Goal: Information Seeking & Learning: Compare options

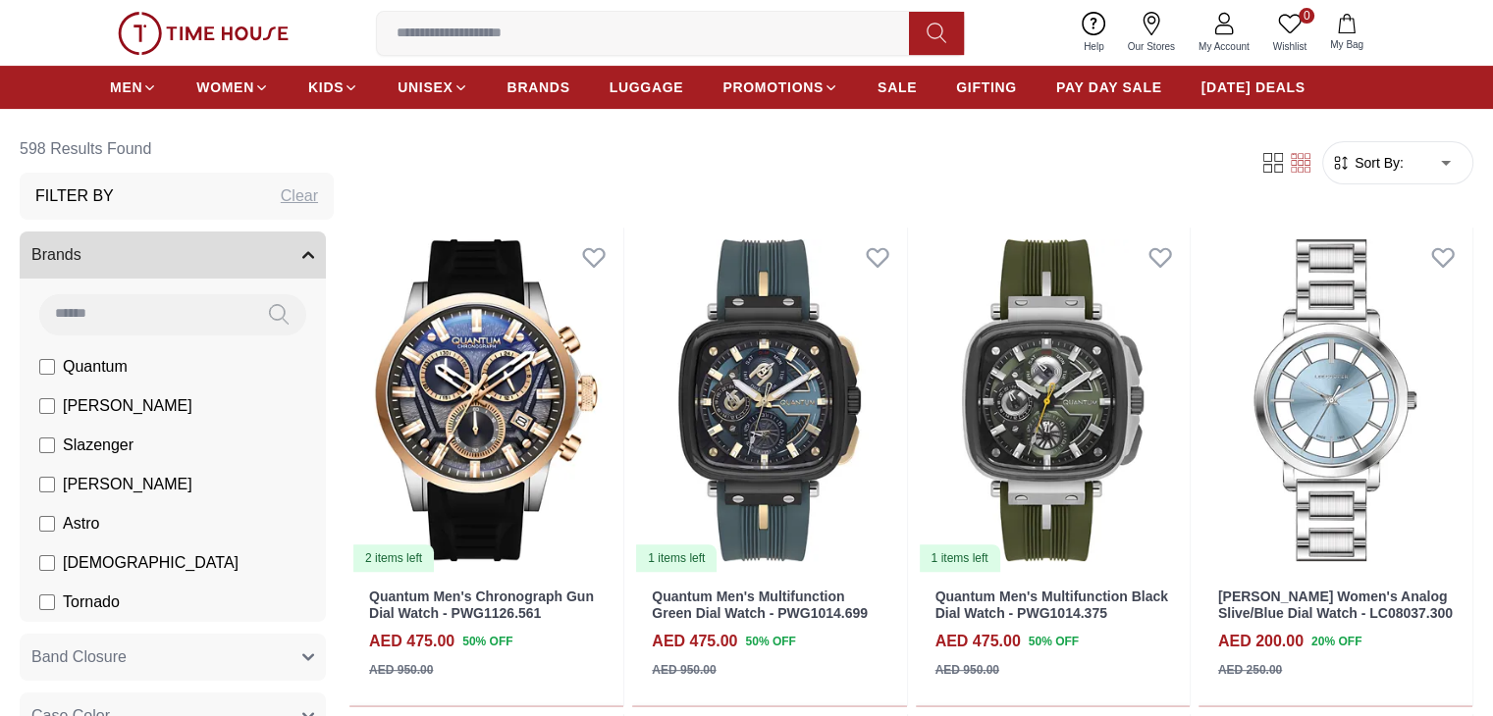
scroll to position [589, 0]
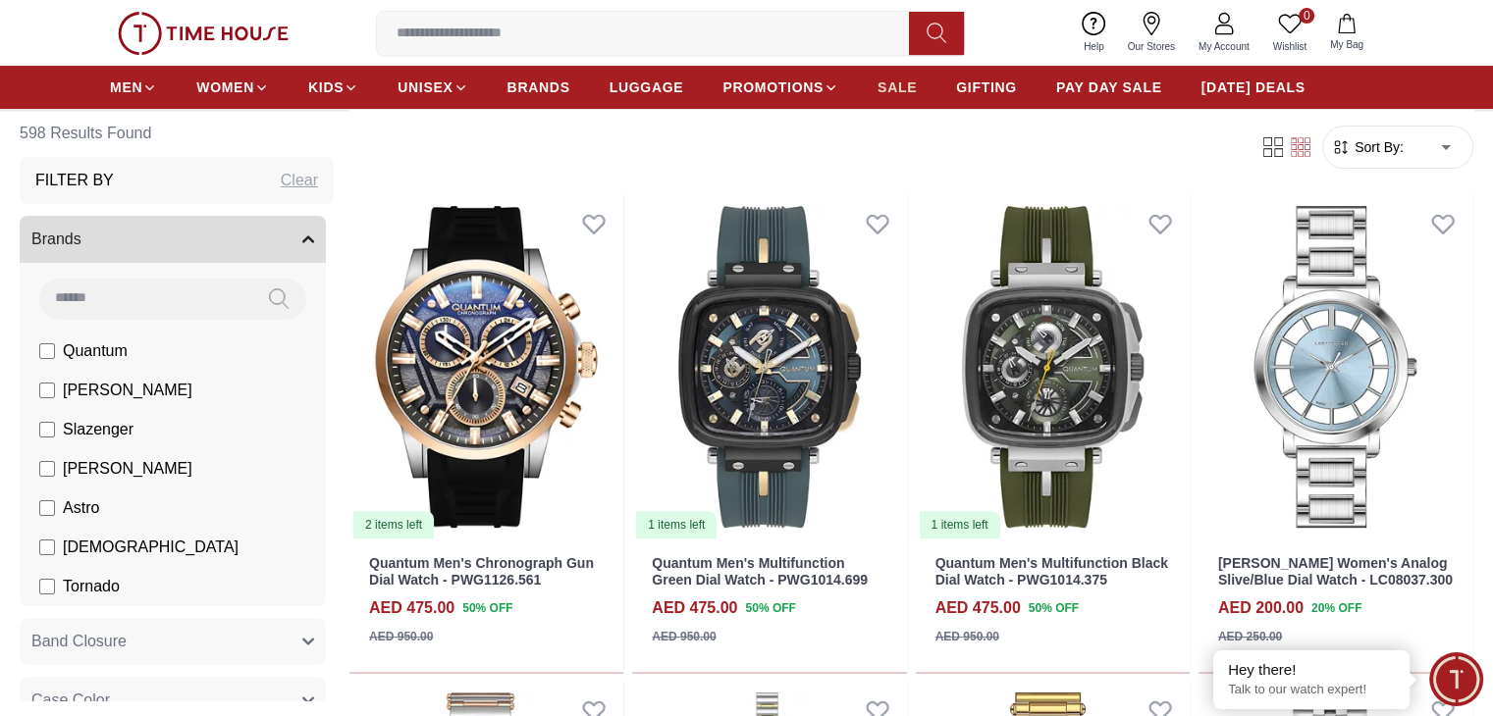
click at [881, 81] on span "SALE" at bounding box center [896, 88] width 39 height 20
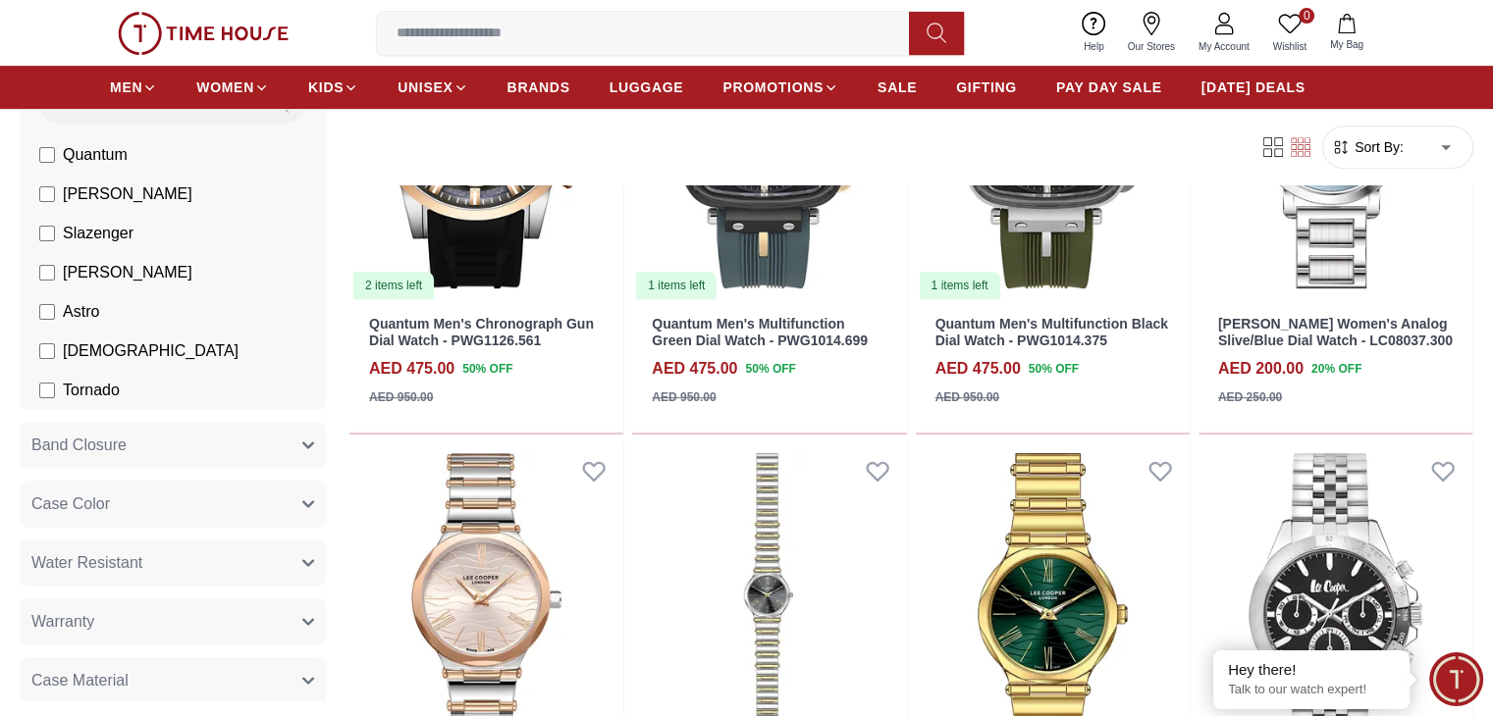
scroll to position [981, 0]
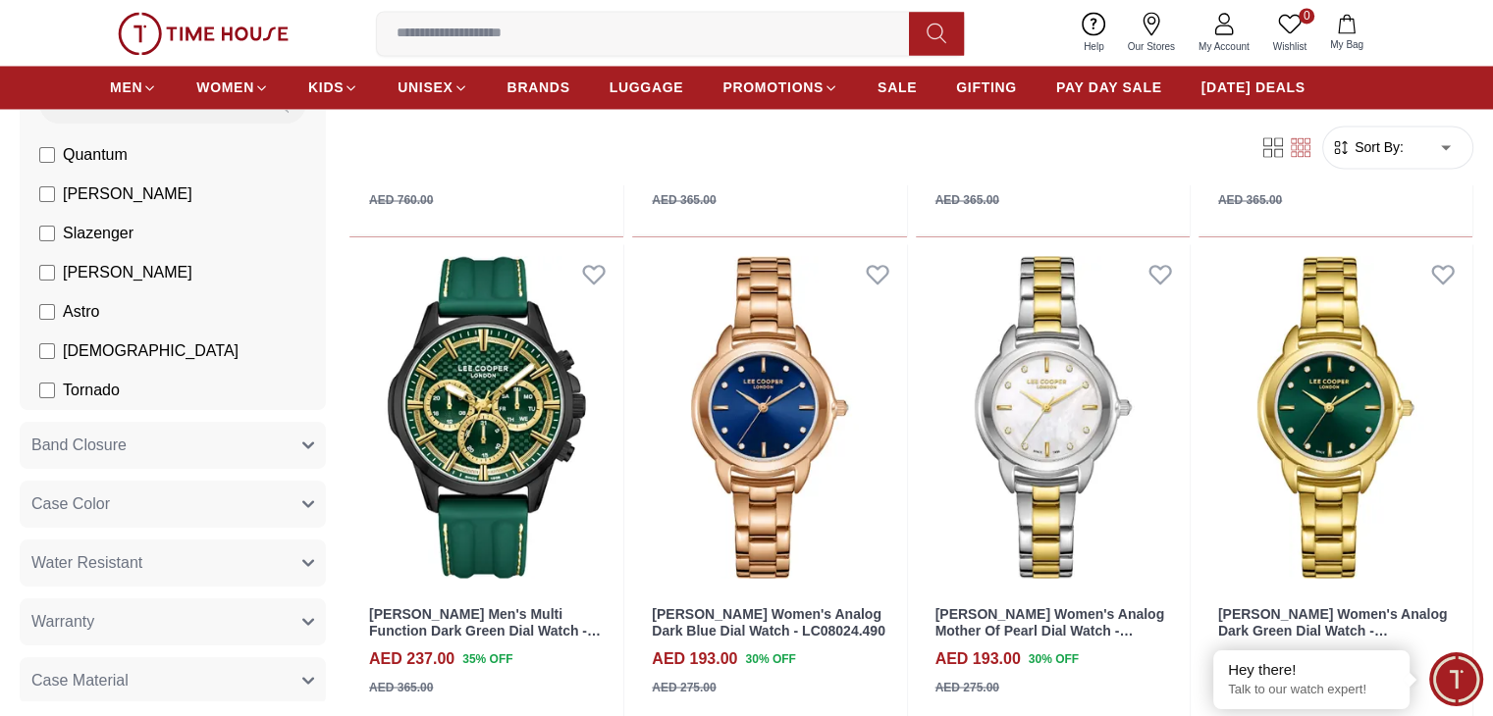
scroll to position [3140, 0]
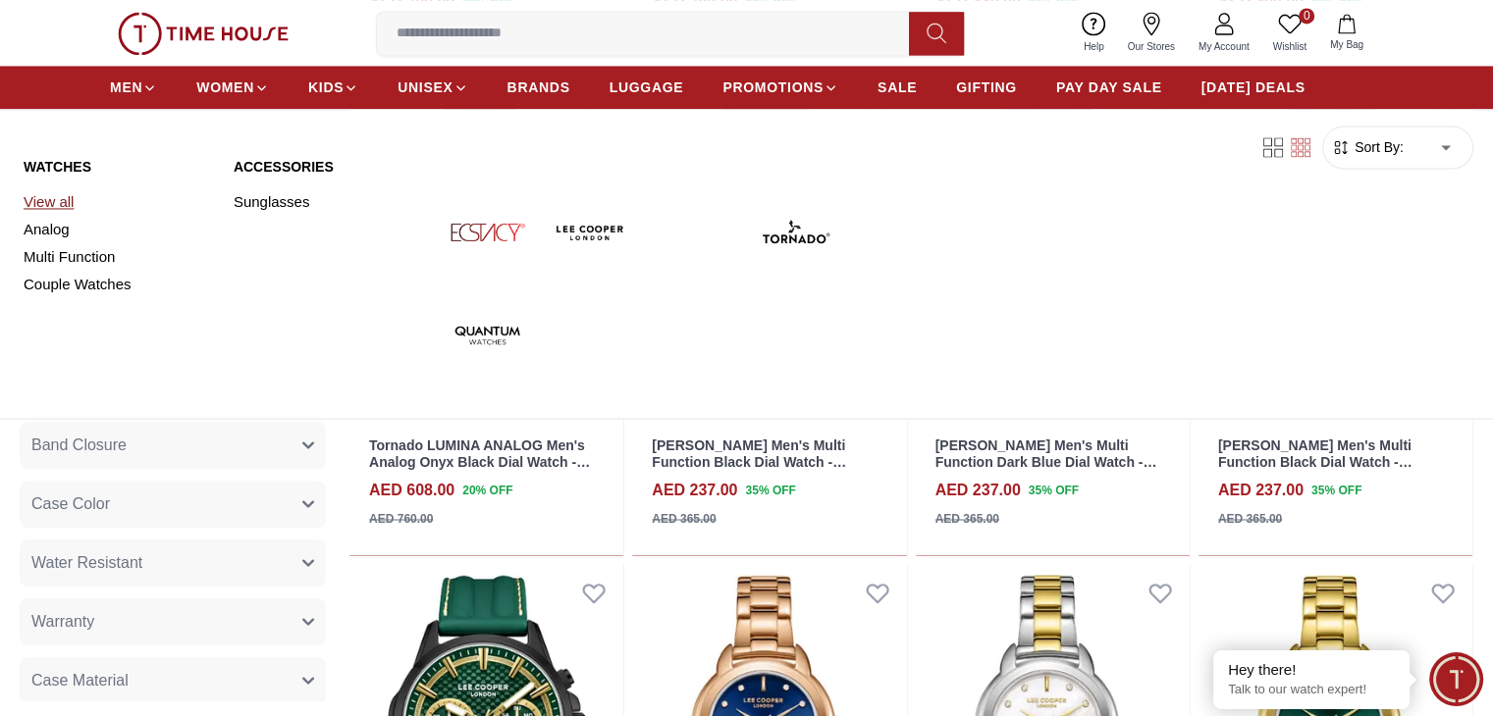
click at [59, 198] on link "View all" at bounding box center [117, 201] width 186 height 27
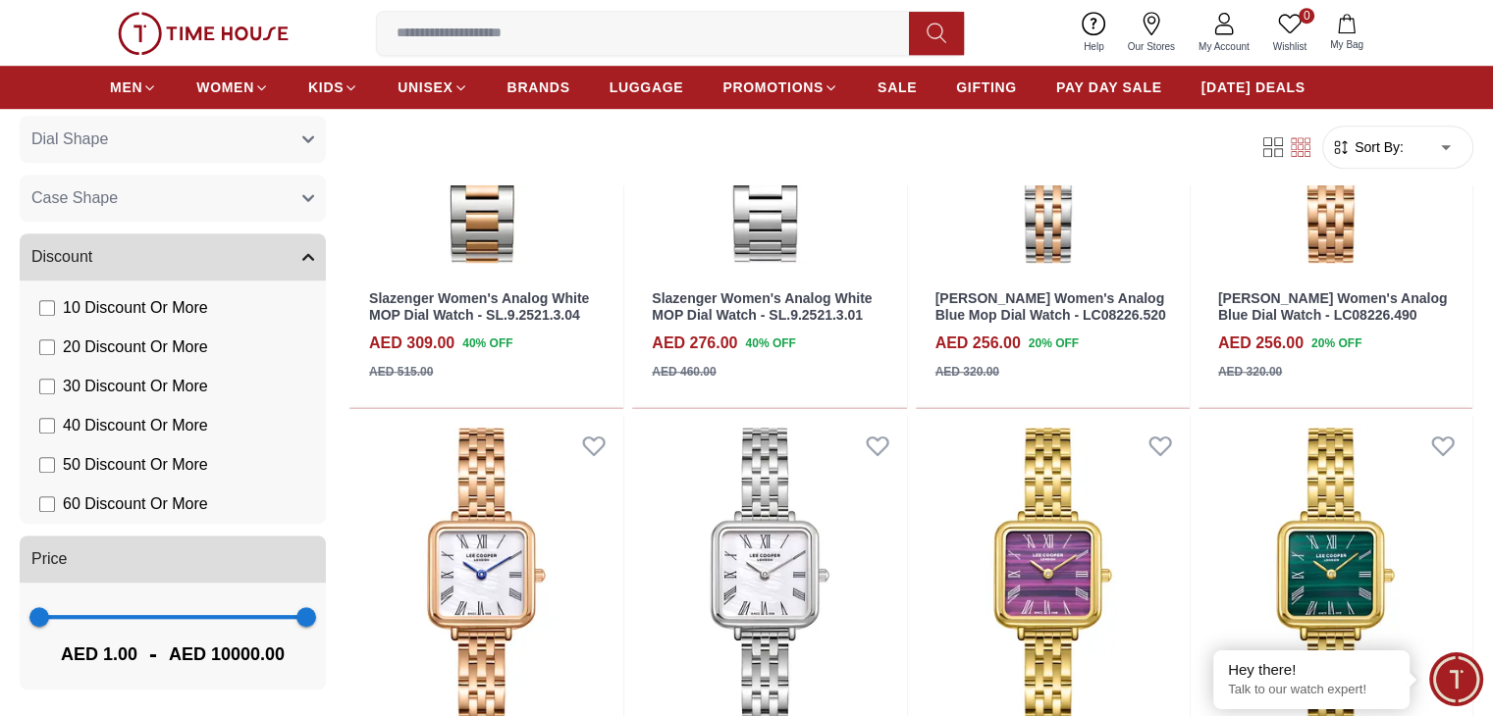
scroll to position [1570, 0]
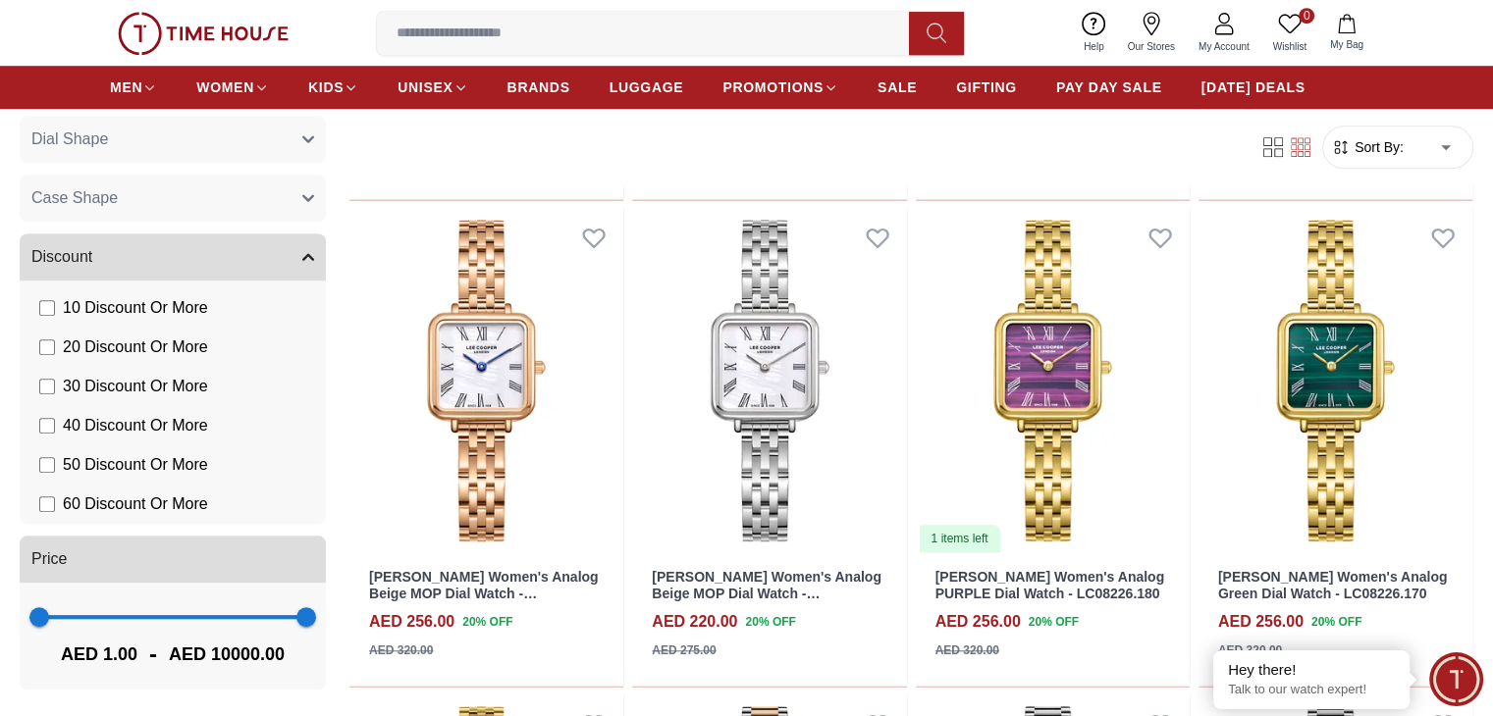
click at [187, 618] on span "1 10000" at bounding box center [172, 617] width 267 height 29
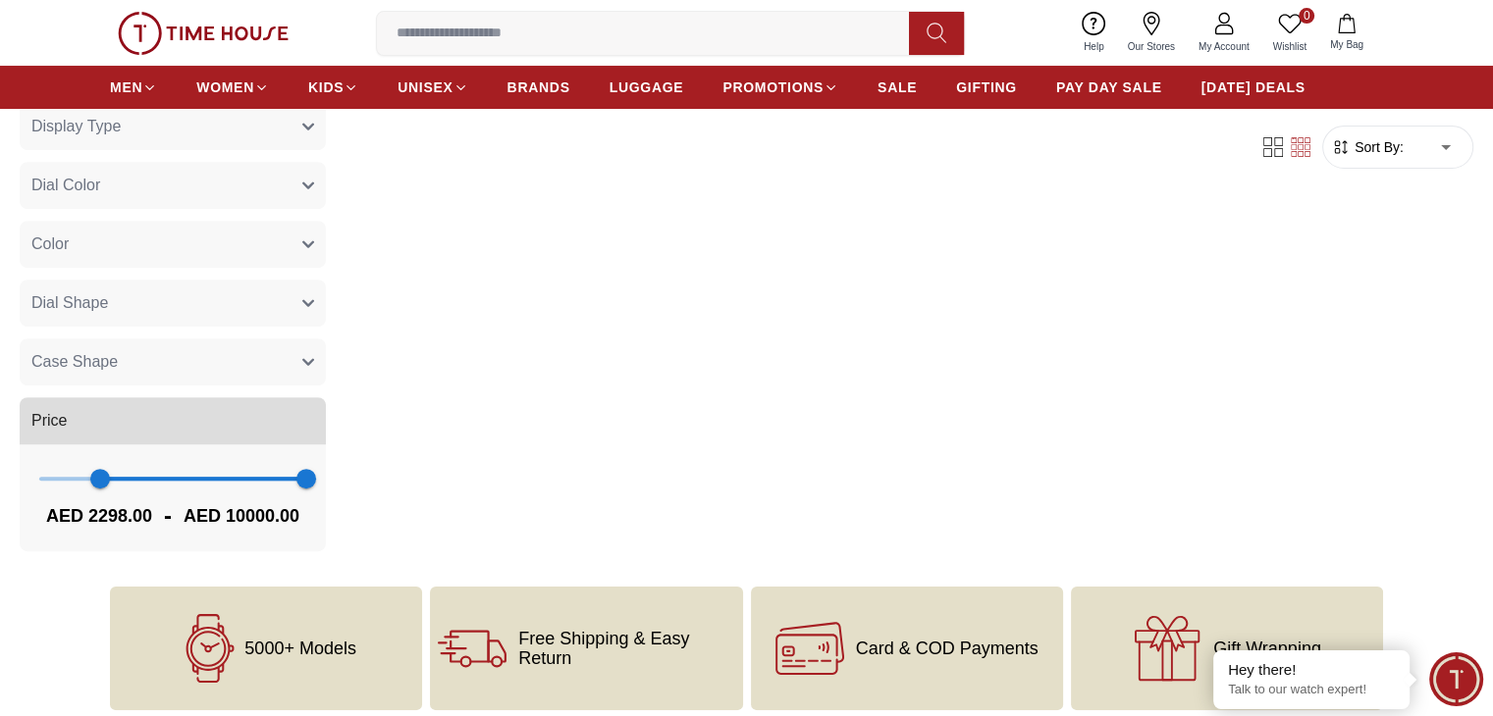
scroll to position [393, 0]
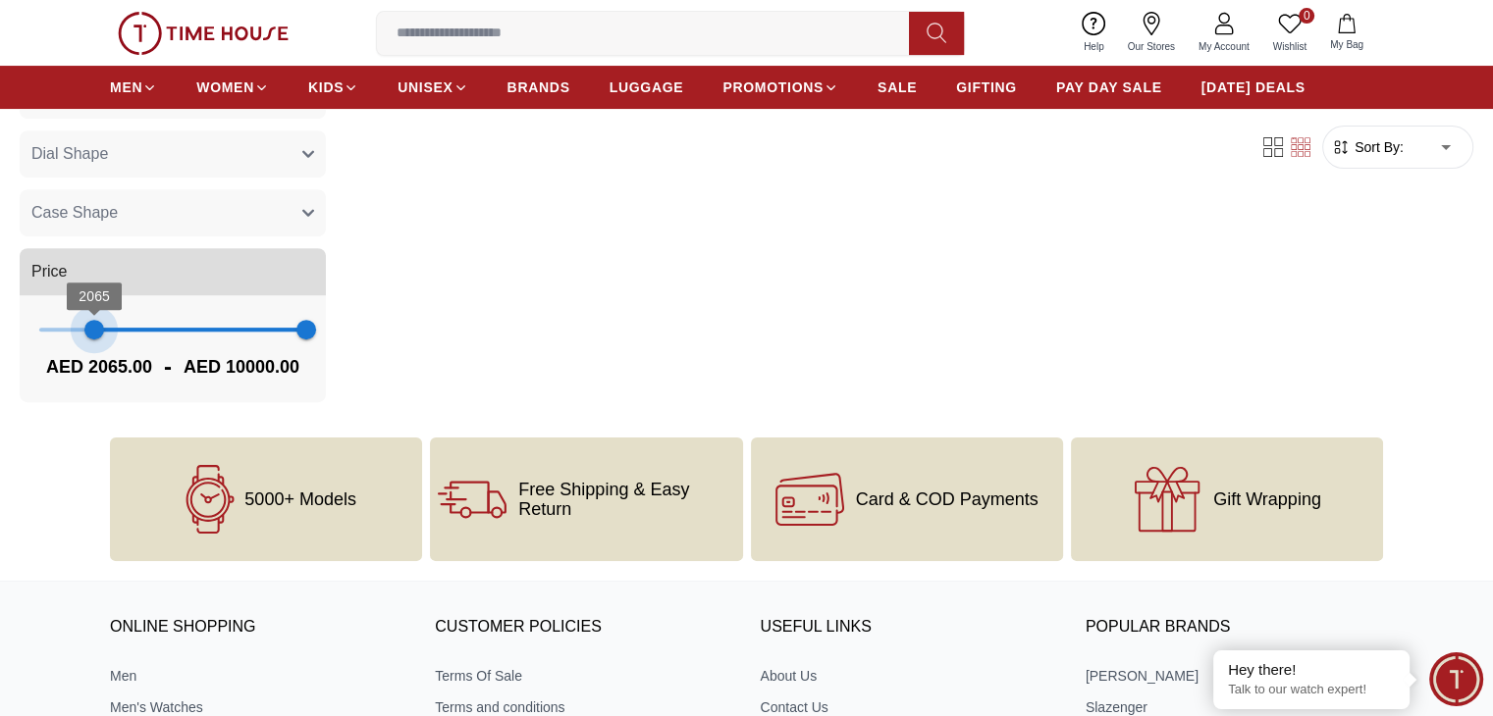
type input "*"
drag, startPoint x: 183, startPoint y: 311, endPoint x: 54, endPoint y: 326, distance: 129.4
click at [54, 326] on section "0 Results Found Filter By Clear Brands Quantum [PERSON_NAME] Slazenger [PERSON_…" at bounding box center [746, 118] width 1493 height 591
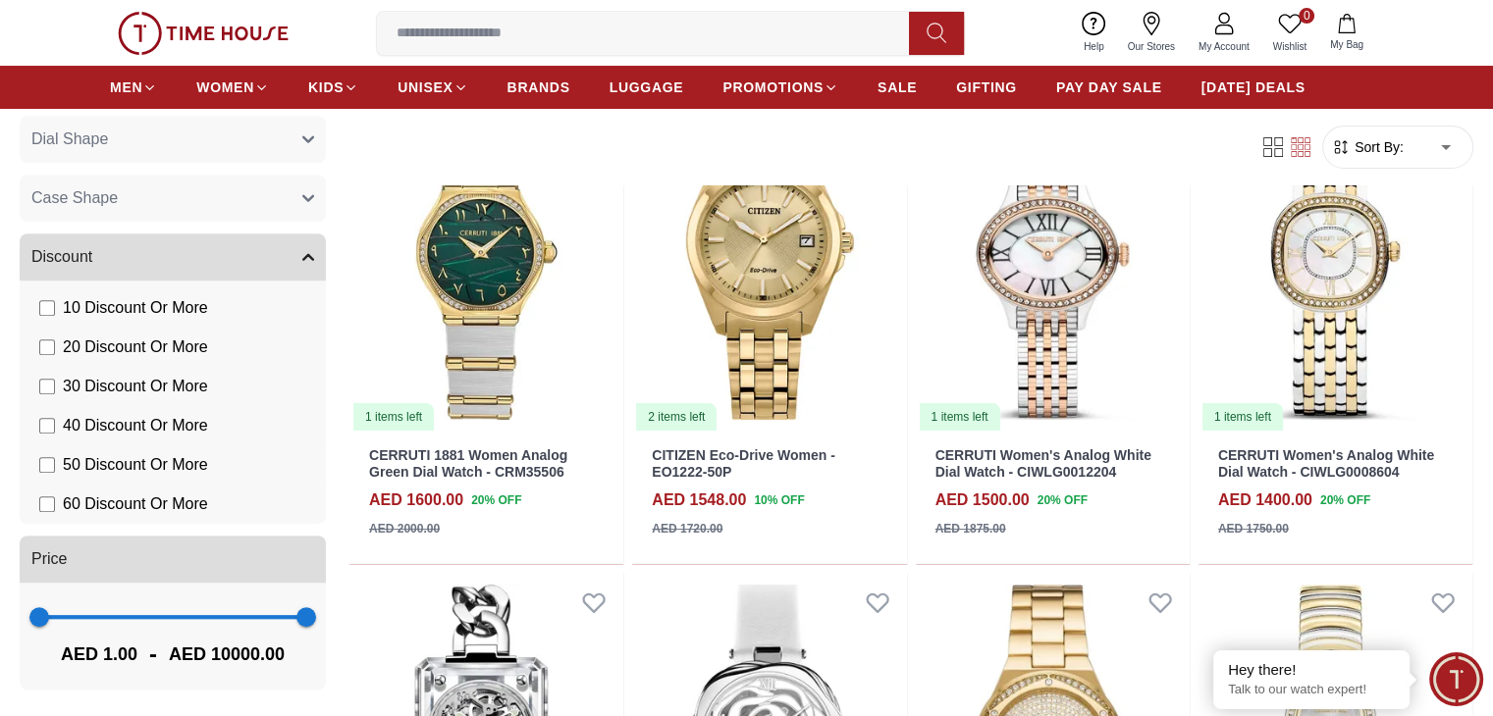
scroll to position [589, 0]
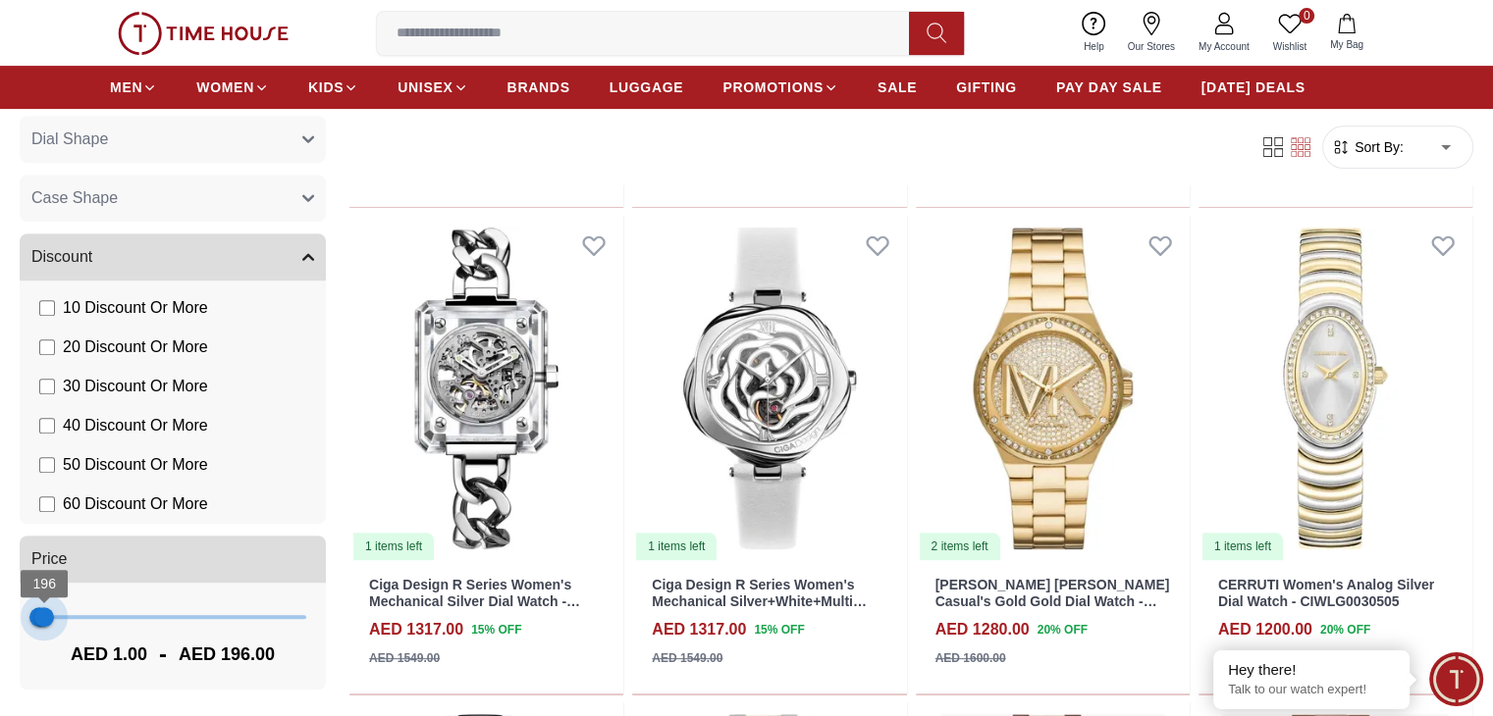
drag, startPoint x: 366, startPoint y: 623, endPoint x: 134, endPoint y: 614, distance: 231.8
click at [54, 614] on span "196" at bounding box center [44, 617] width 20 height 20
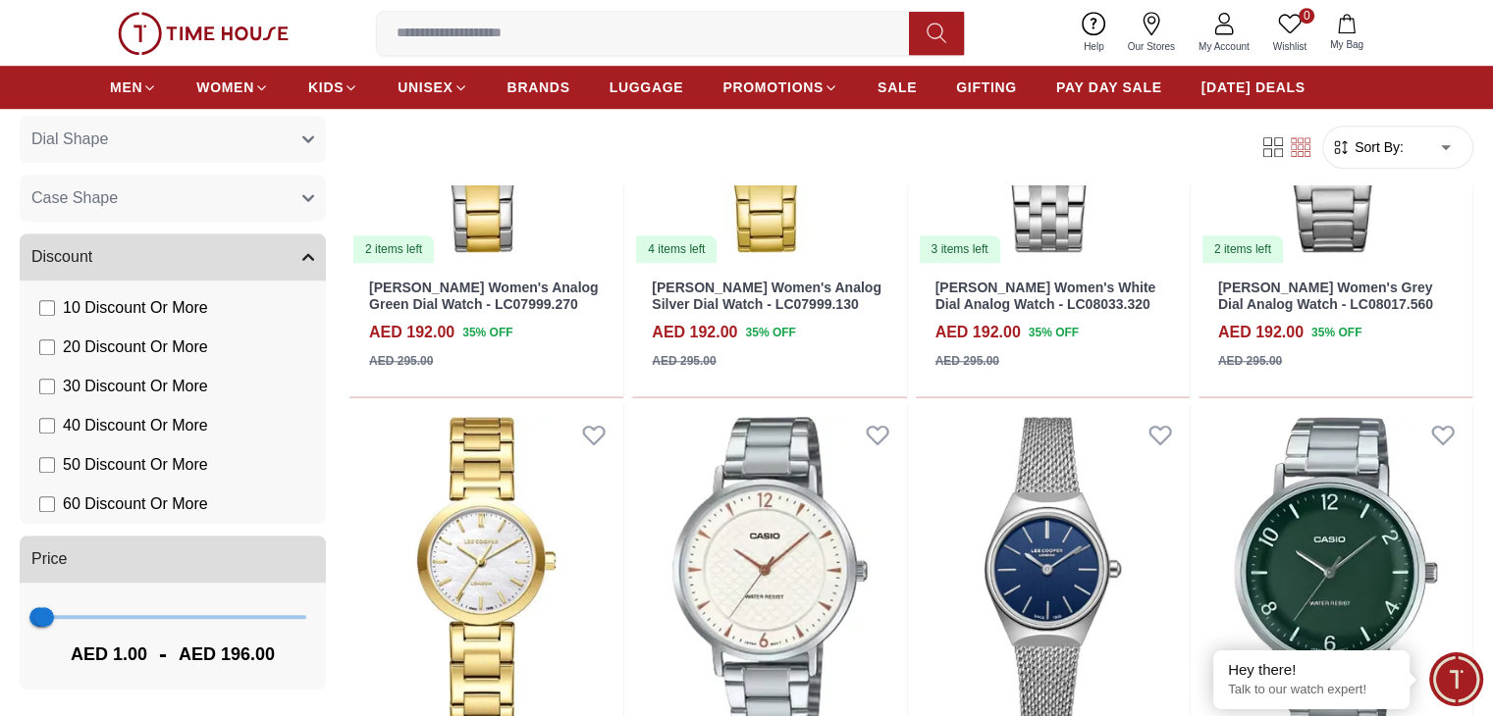
scroll to position [1374, 0]
click at [53, 607] on span "157" at bounding box center [43, 617] width 20 height 20
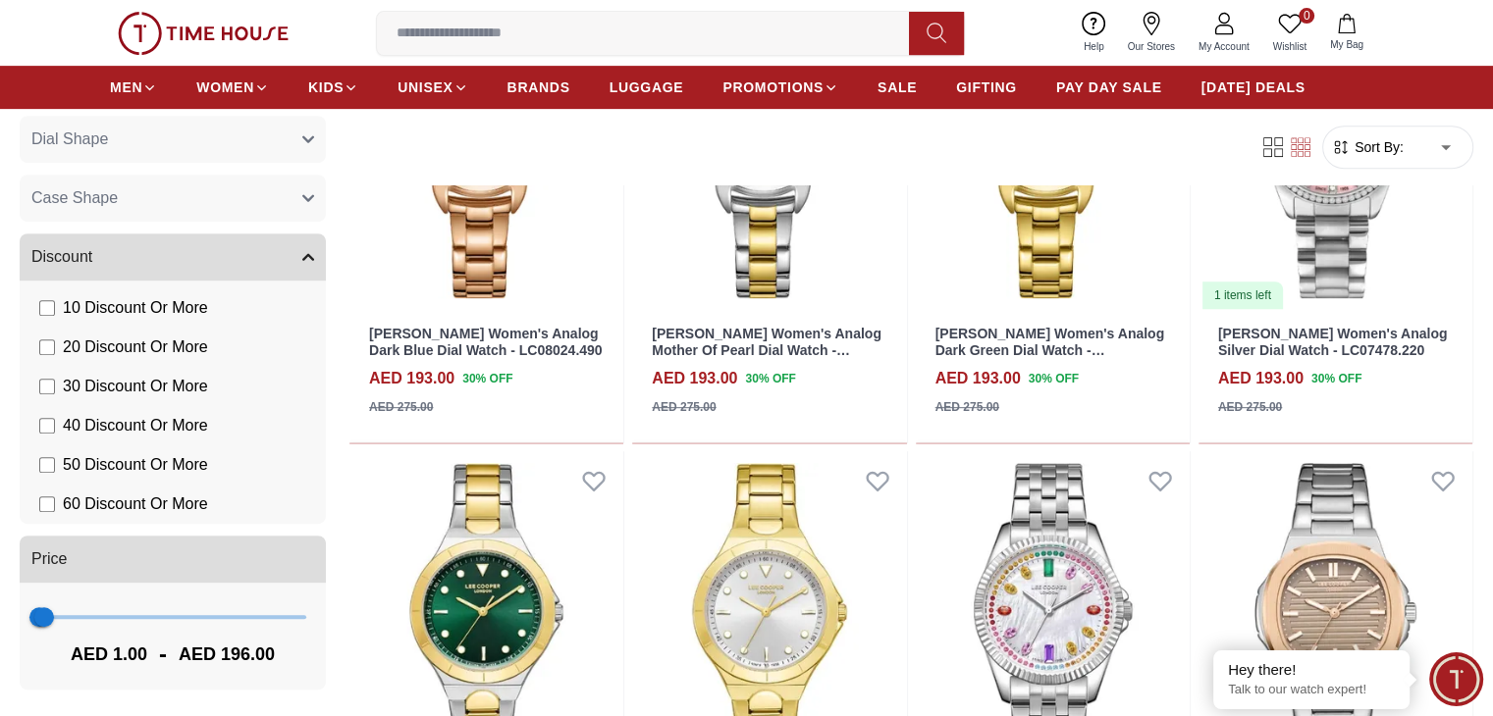
scroll to position [1374, 0]
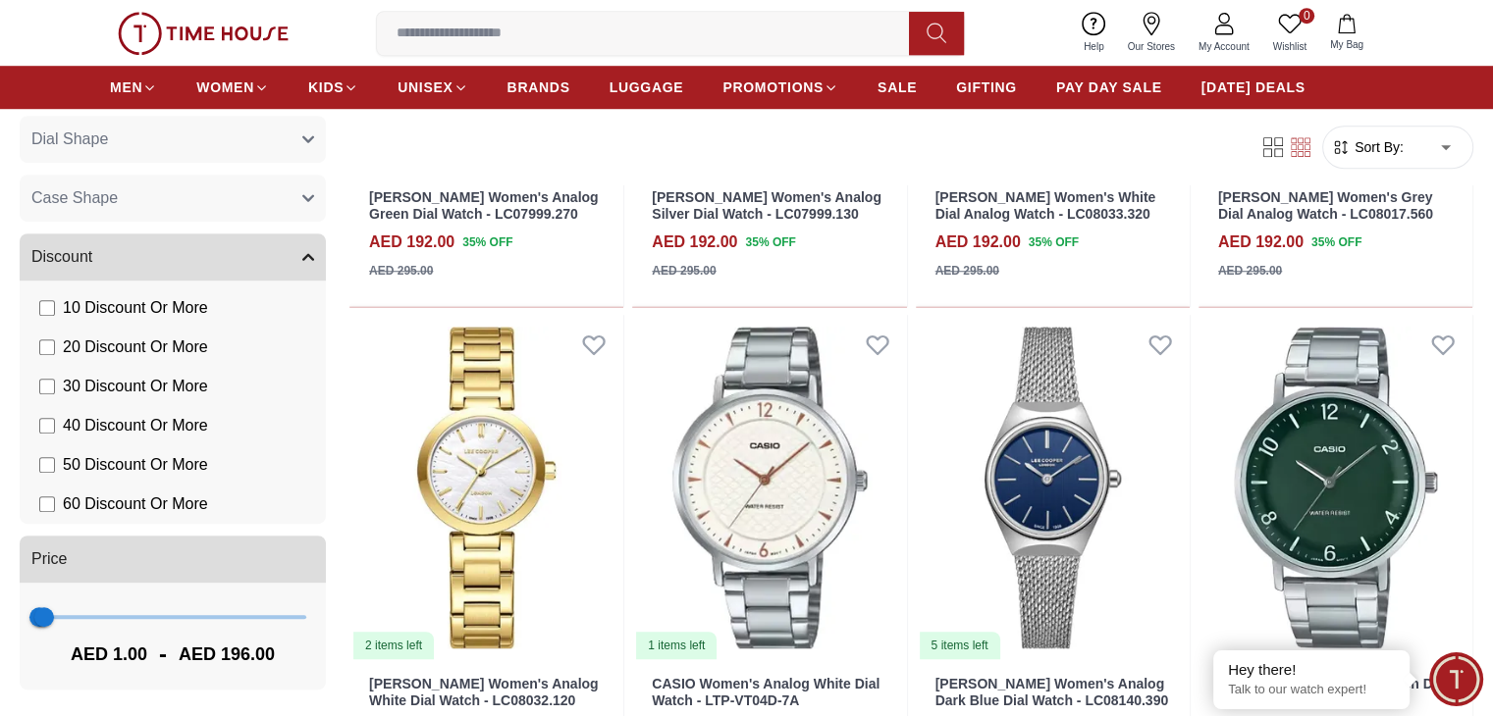
scroll to position [1570, 0]
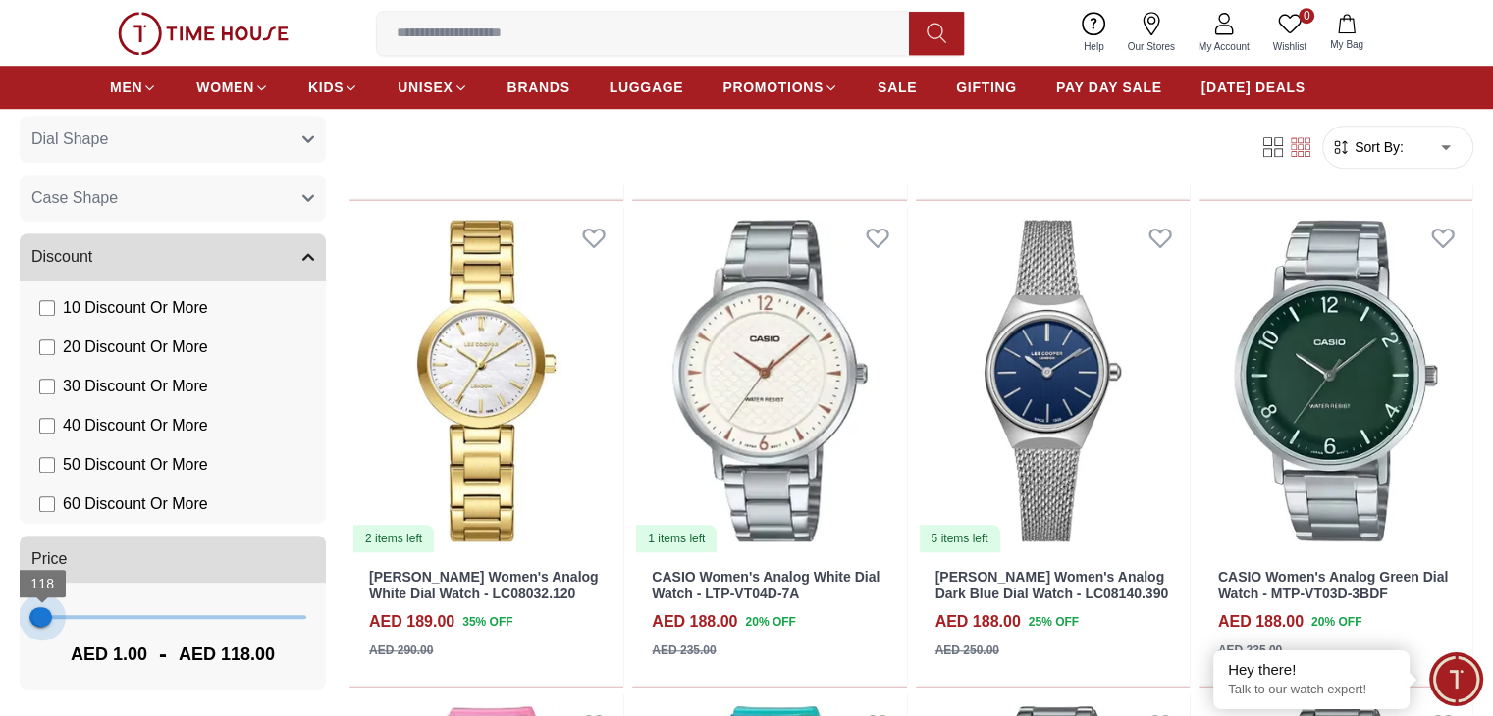
type input "***"
click at [53, 619] on span "157" at bounding box center [43, 617] width 20 height 20
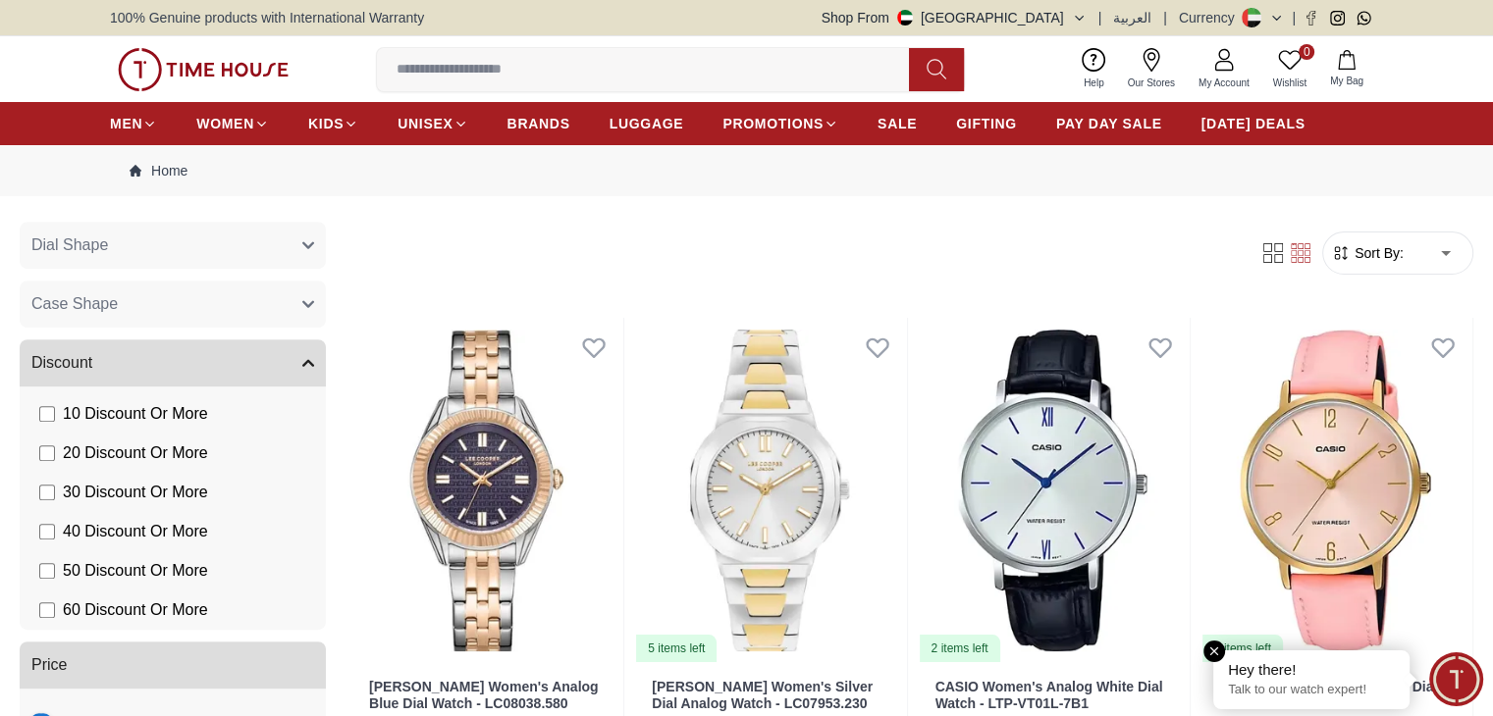
click at [1216, 652] on em "Close tooltip" at bounding box center [1214, 652] width 22 height 22
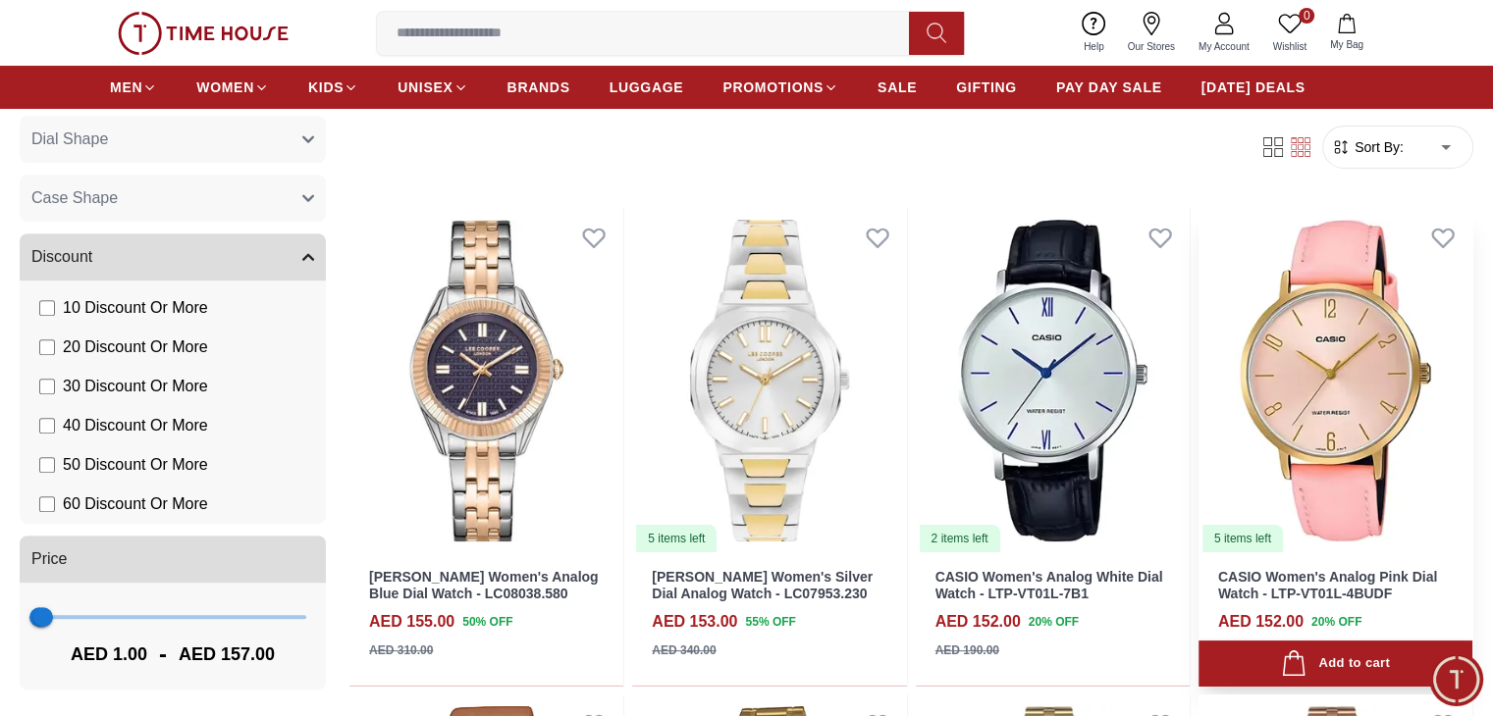
scroll to position [294, 0]
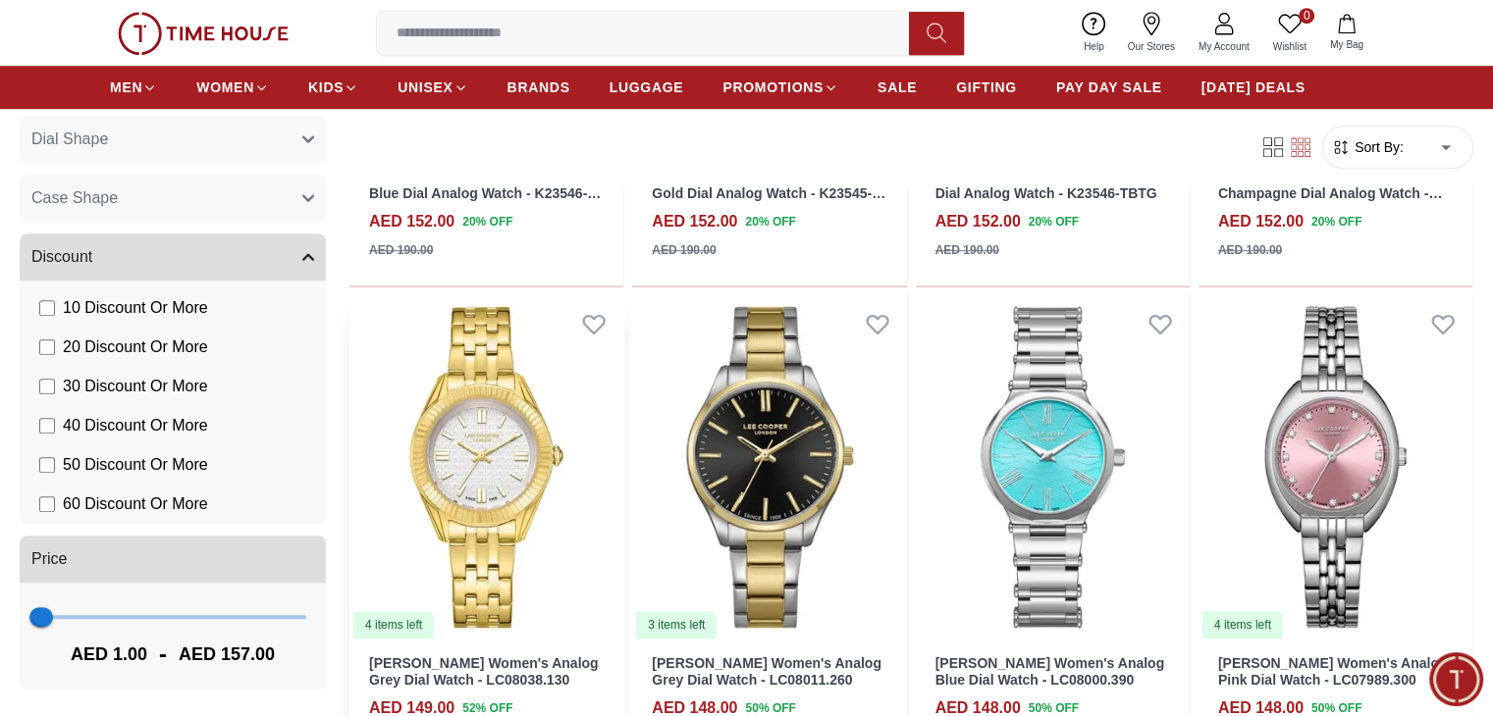
scroll to position [1668, 0]
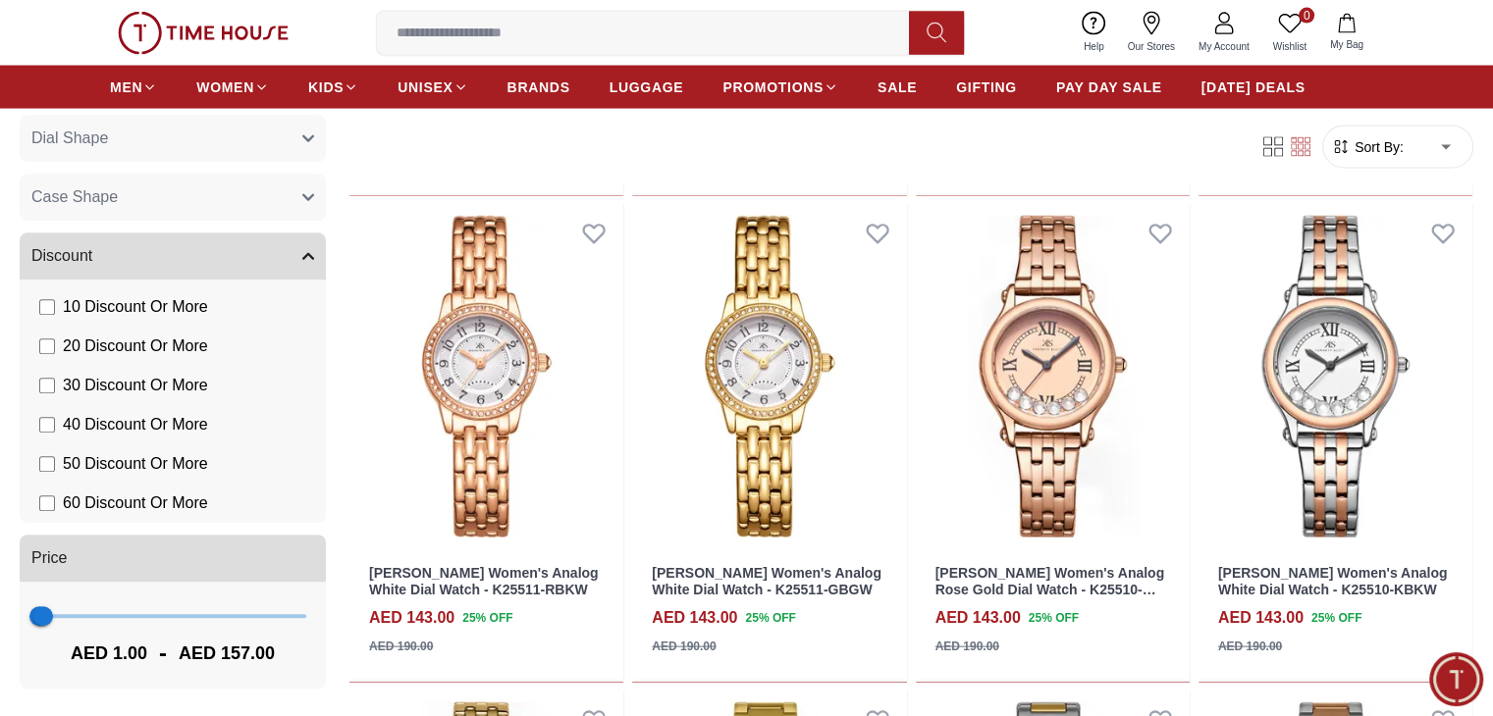
scroll to position [4023, 0]
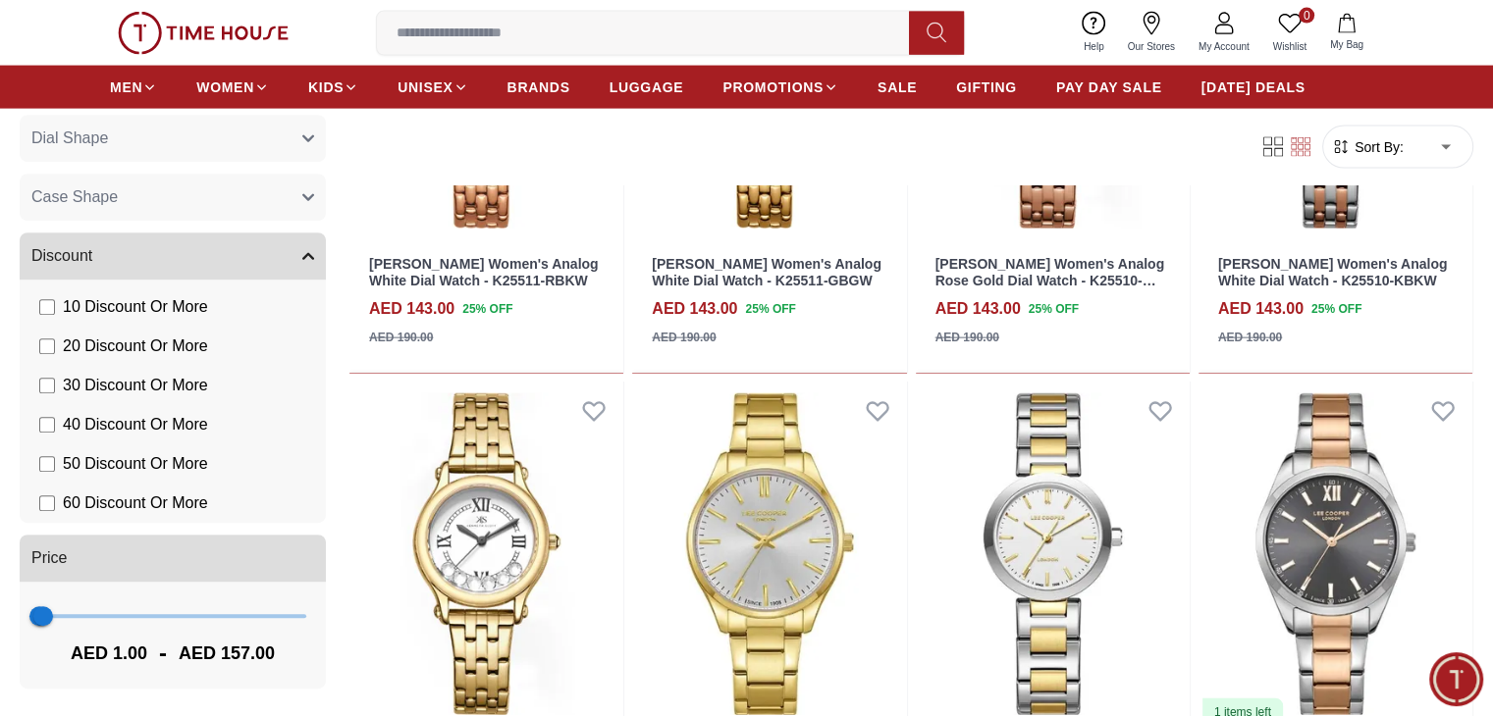
scroll to position [4318, 0]
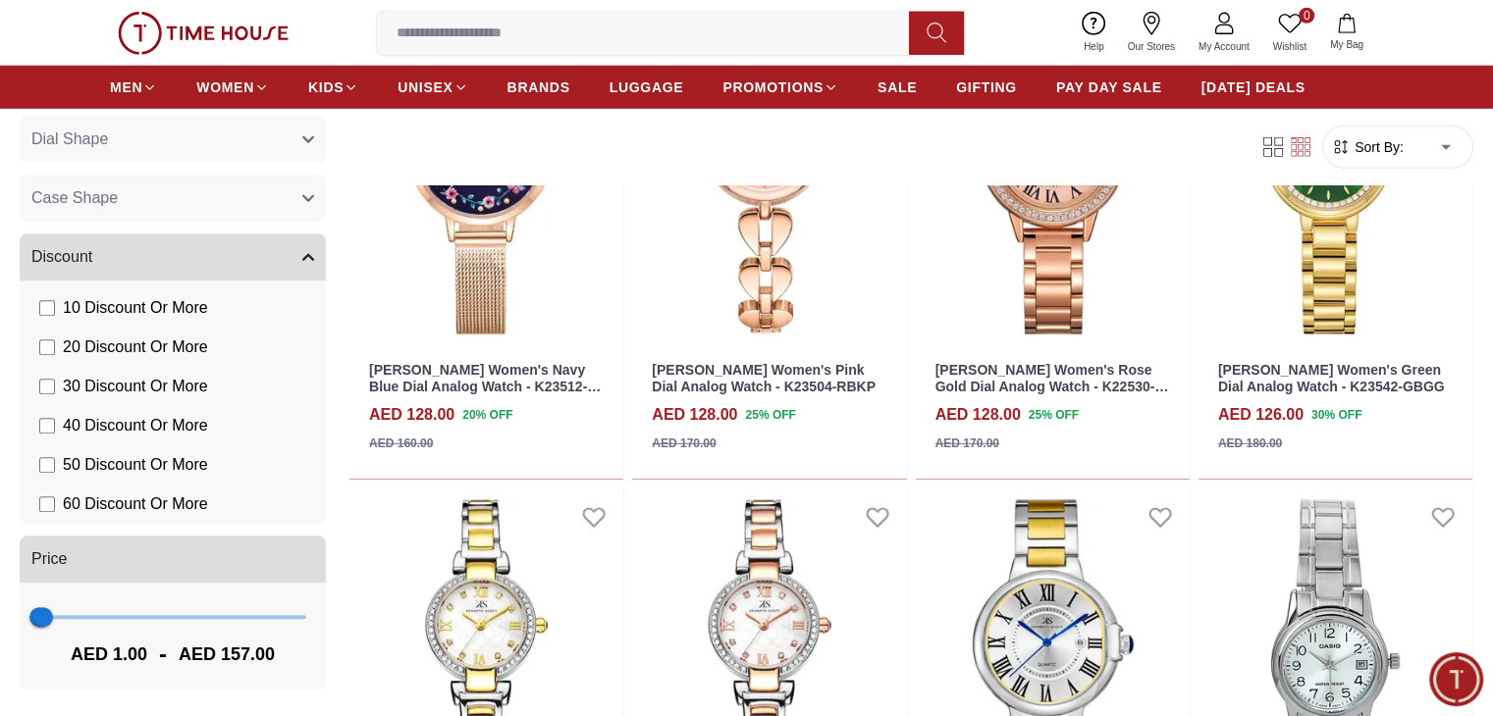
scroll to position [14544, 0]
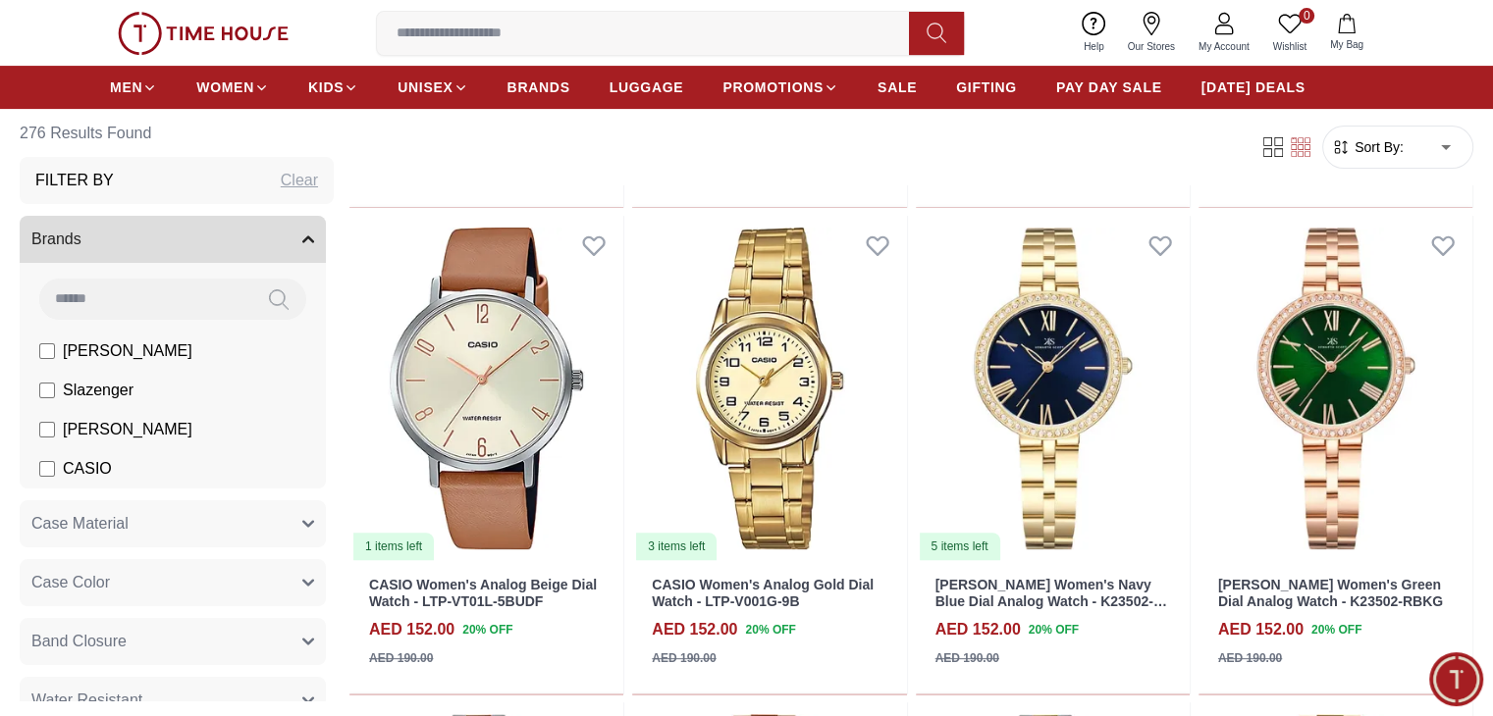
scroll to position [883, 0]
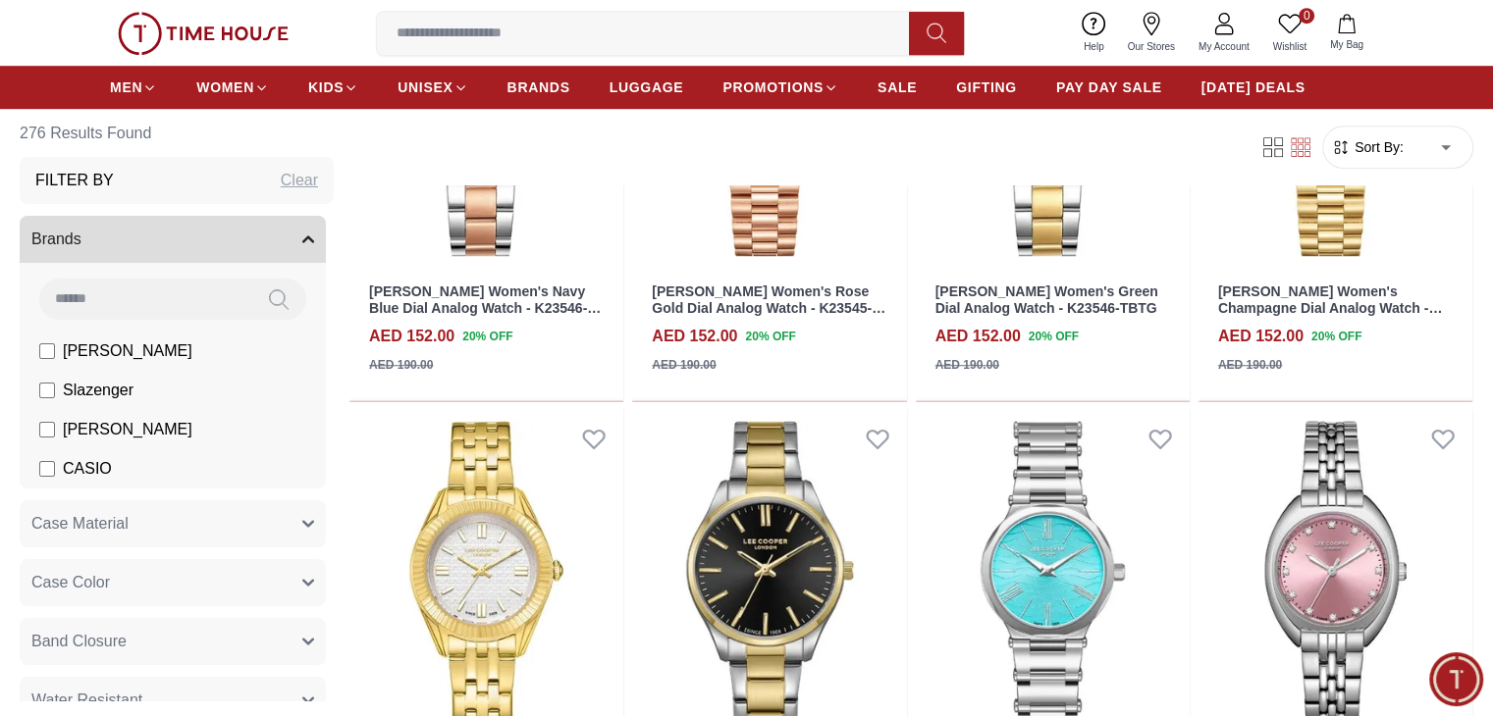
scroll to position [1570, 0]
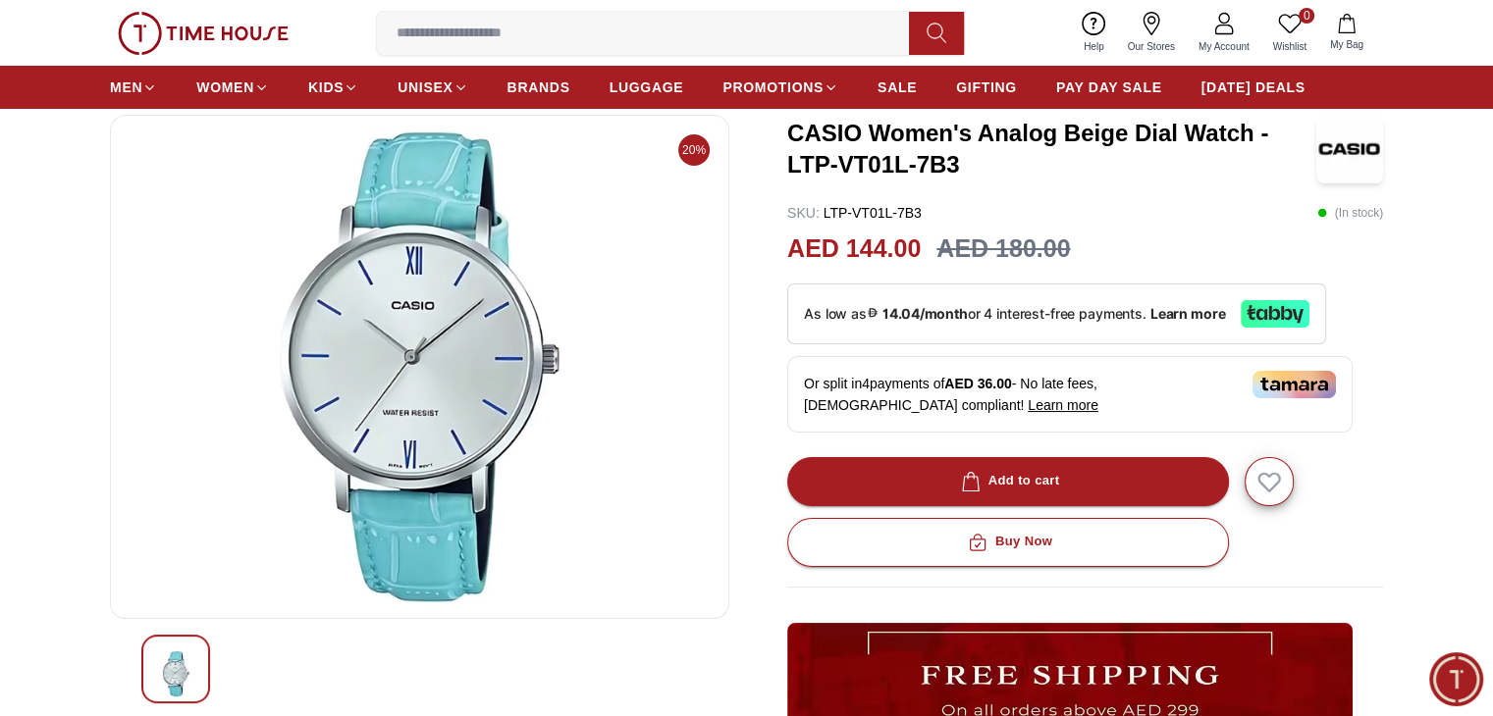
scroll to position [98, 0]
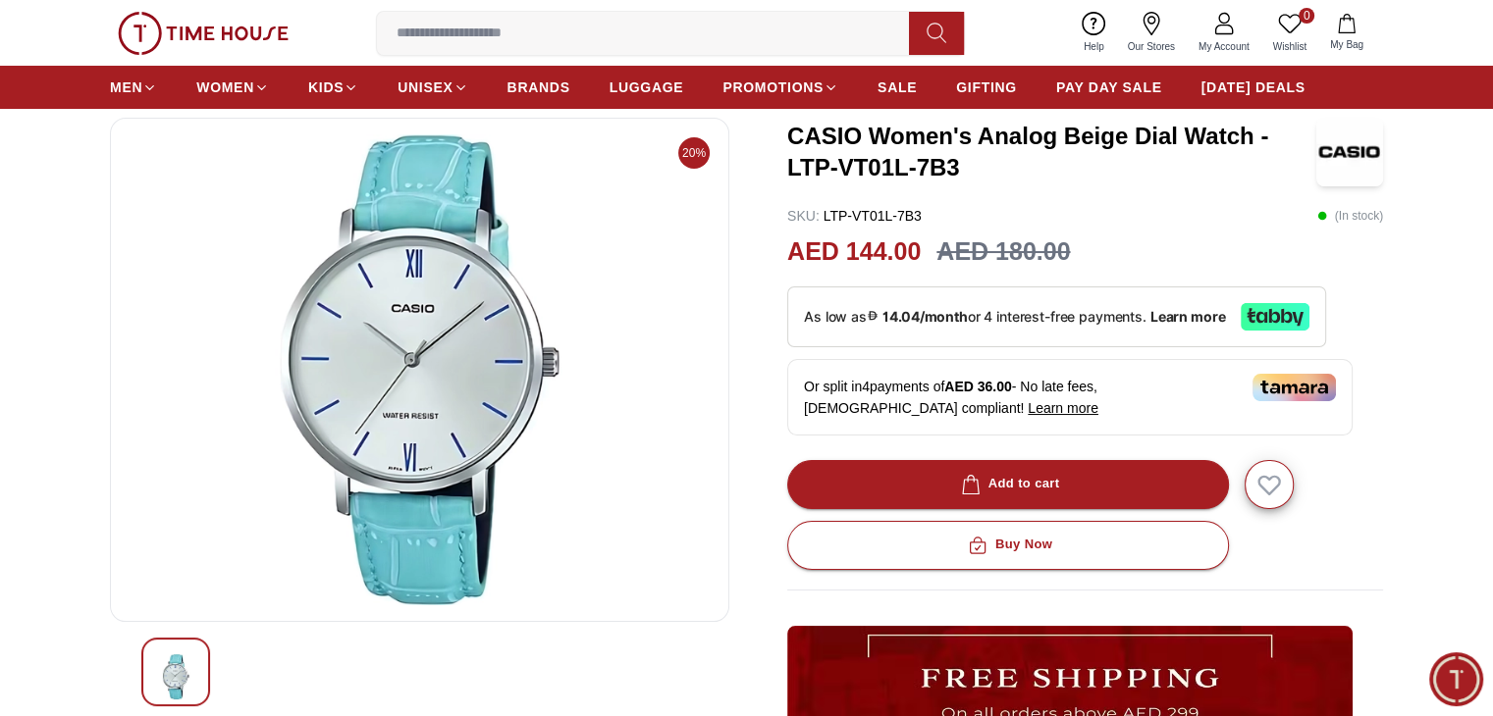
click at [438, 382] on img at bounding box center [420, 369] width 586 height 471
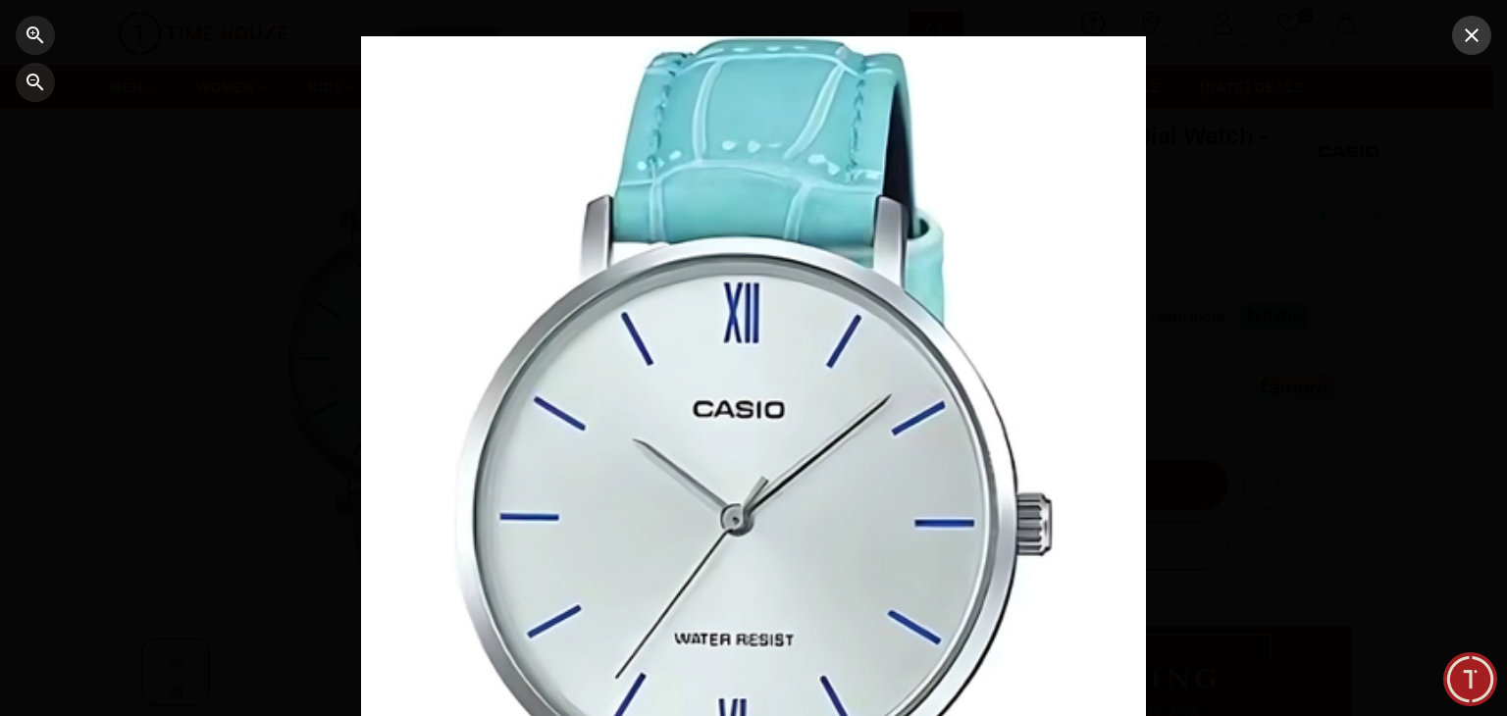
click at [1467, 44] on icon "button" at bounding box center [1472, 36] width 24 height 24
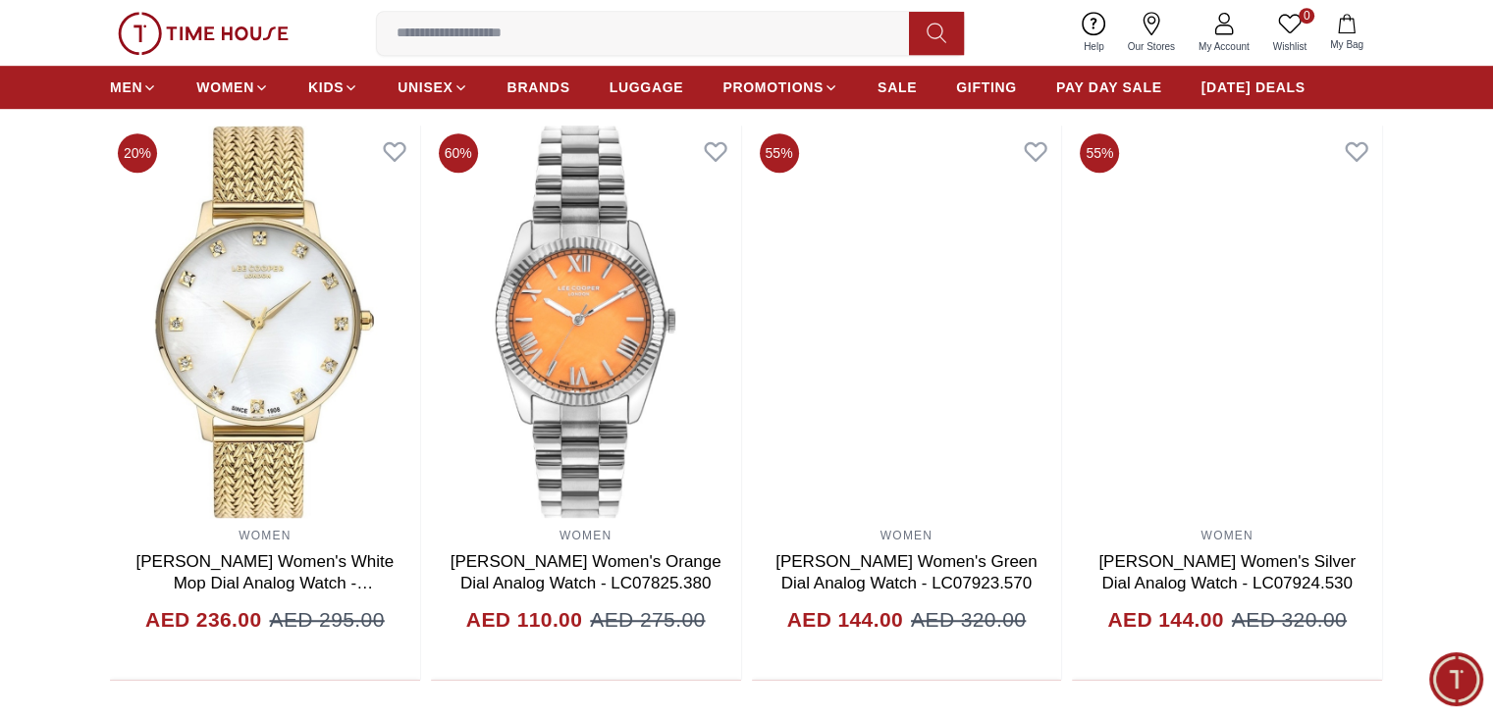
scroll to position [1374, 0]
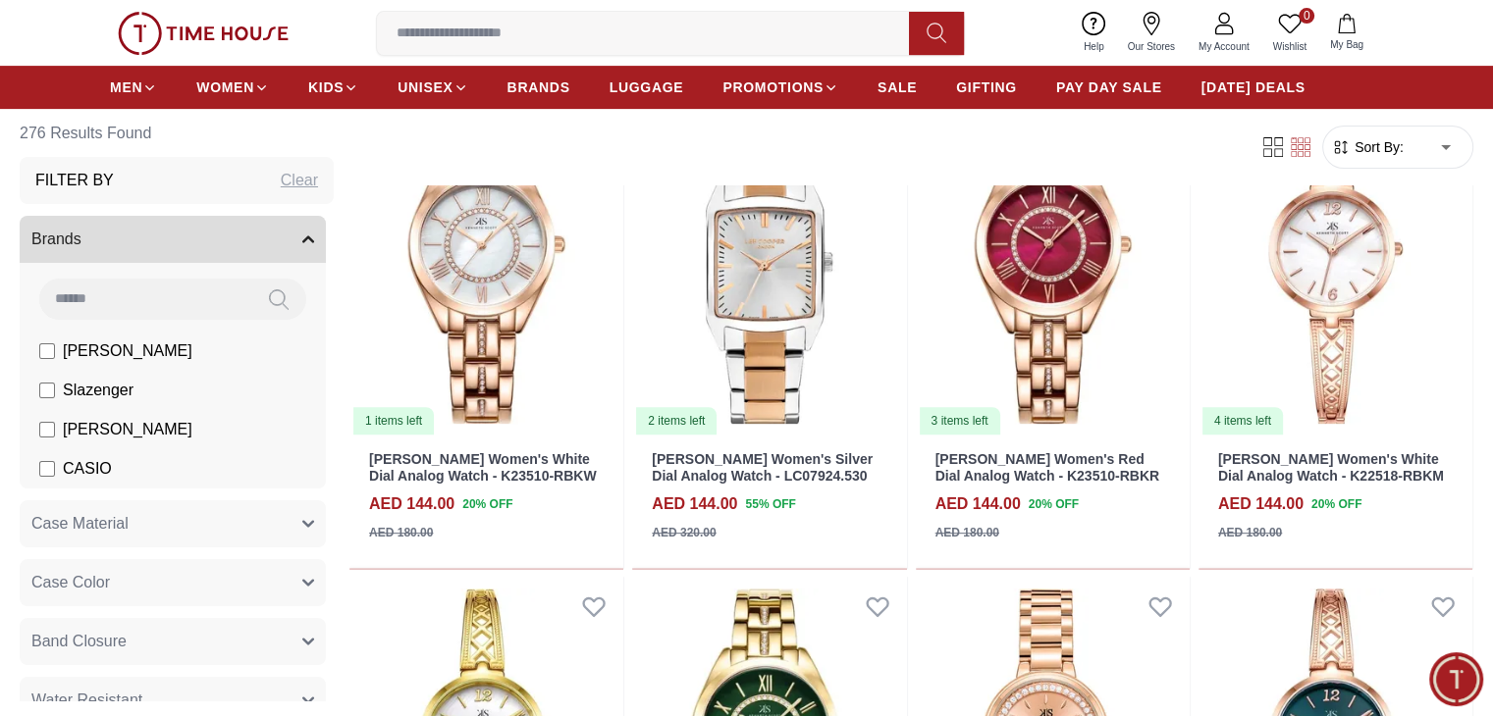
scroll to position [883, 0]
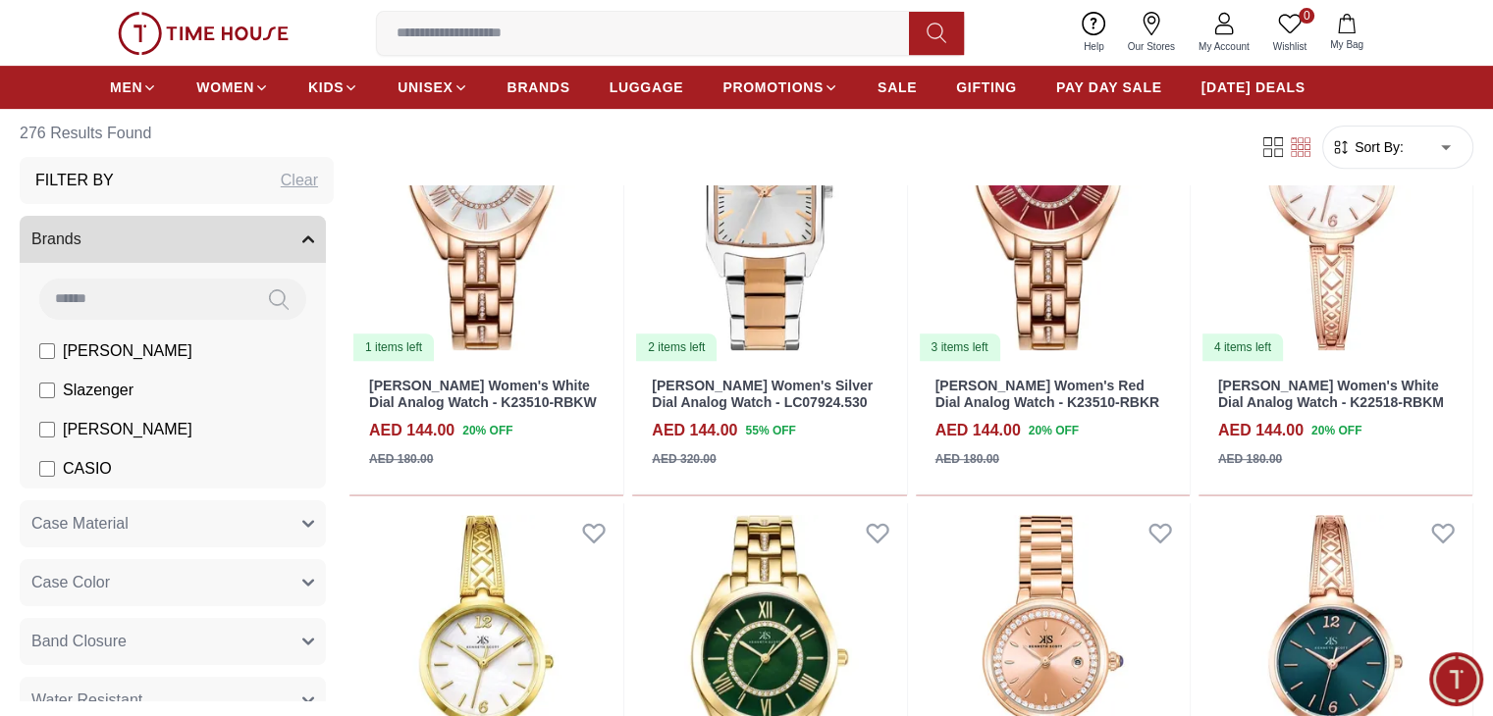
scroll to position [785, 0]
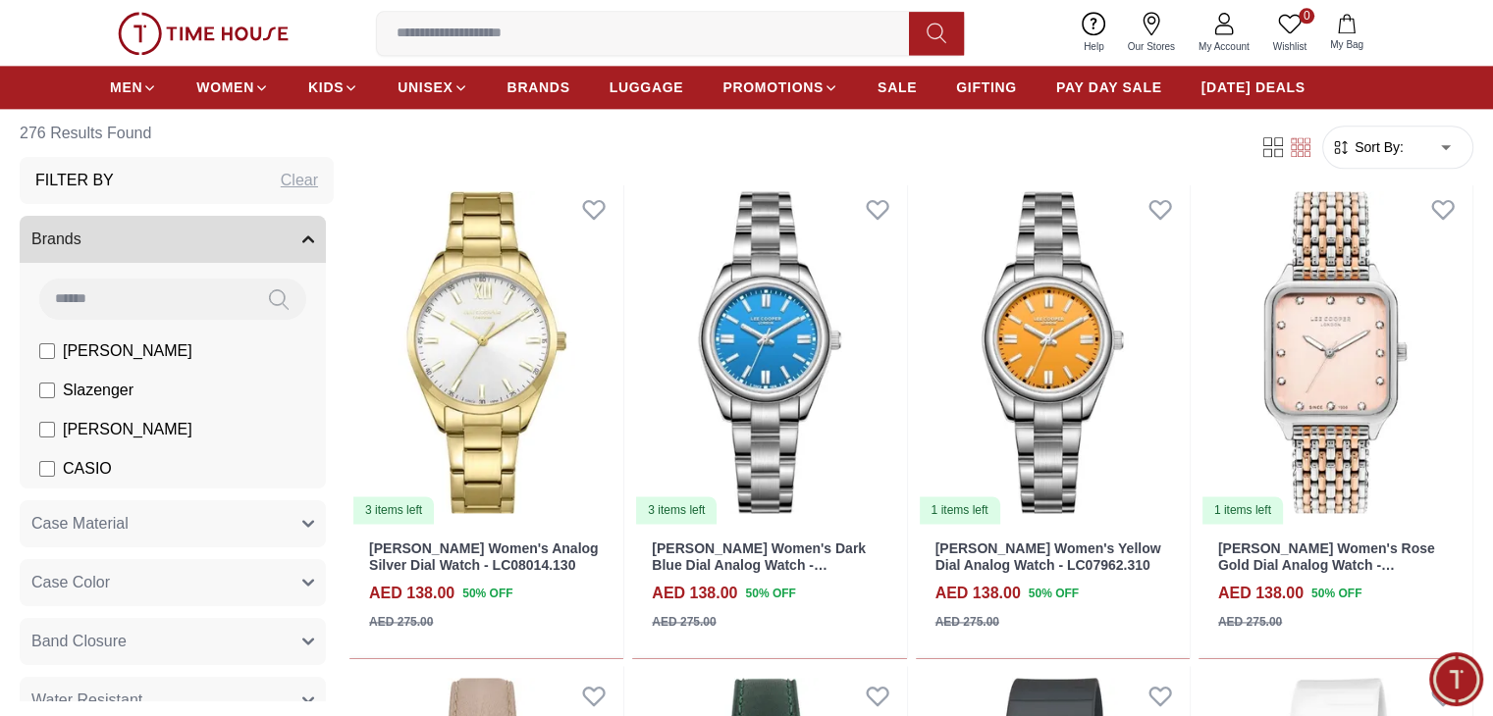
scroll to position [2748, 0]
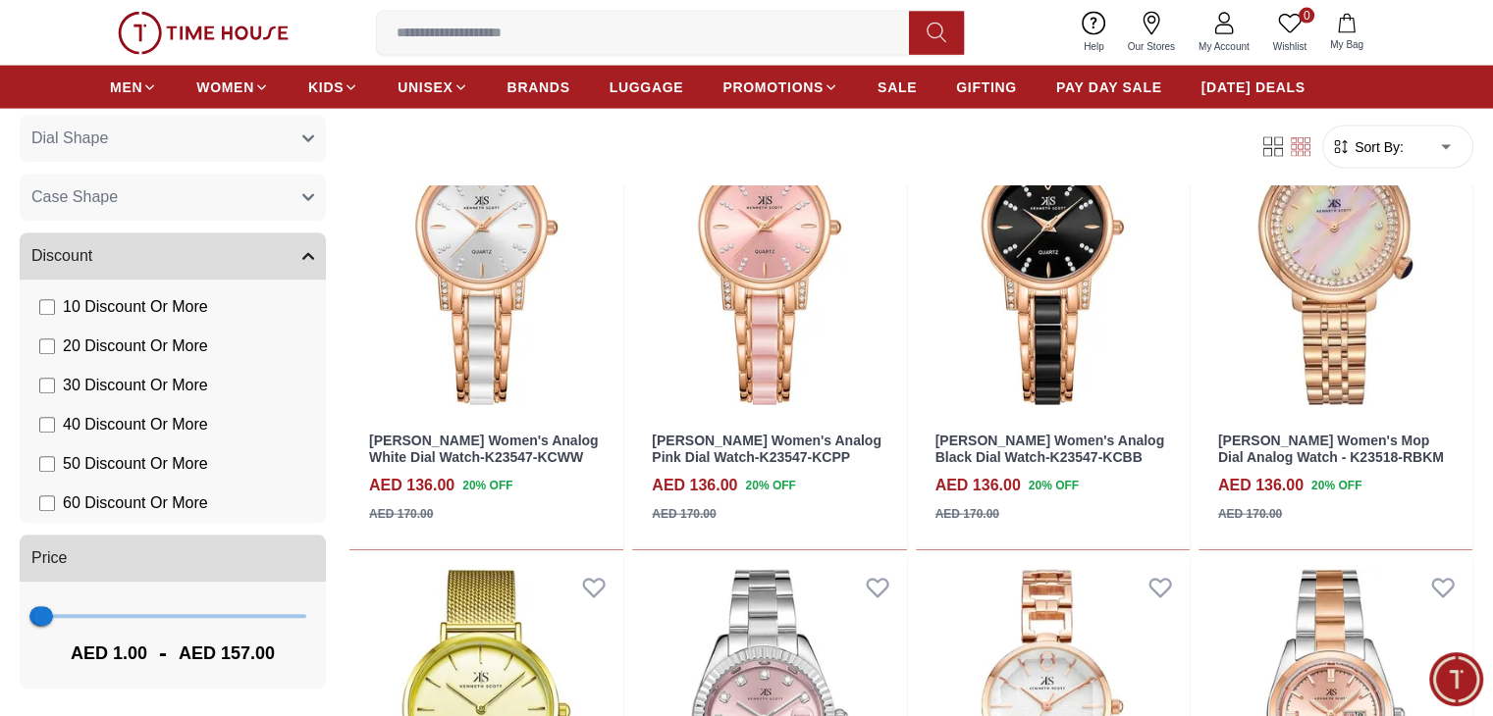
scroll to position [4023, 0]
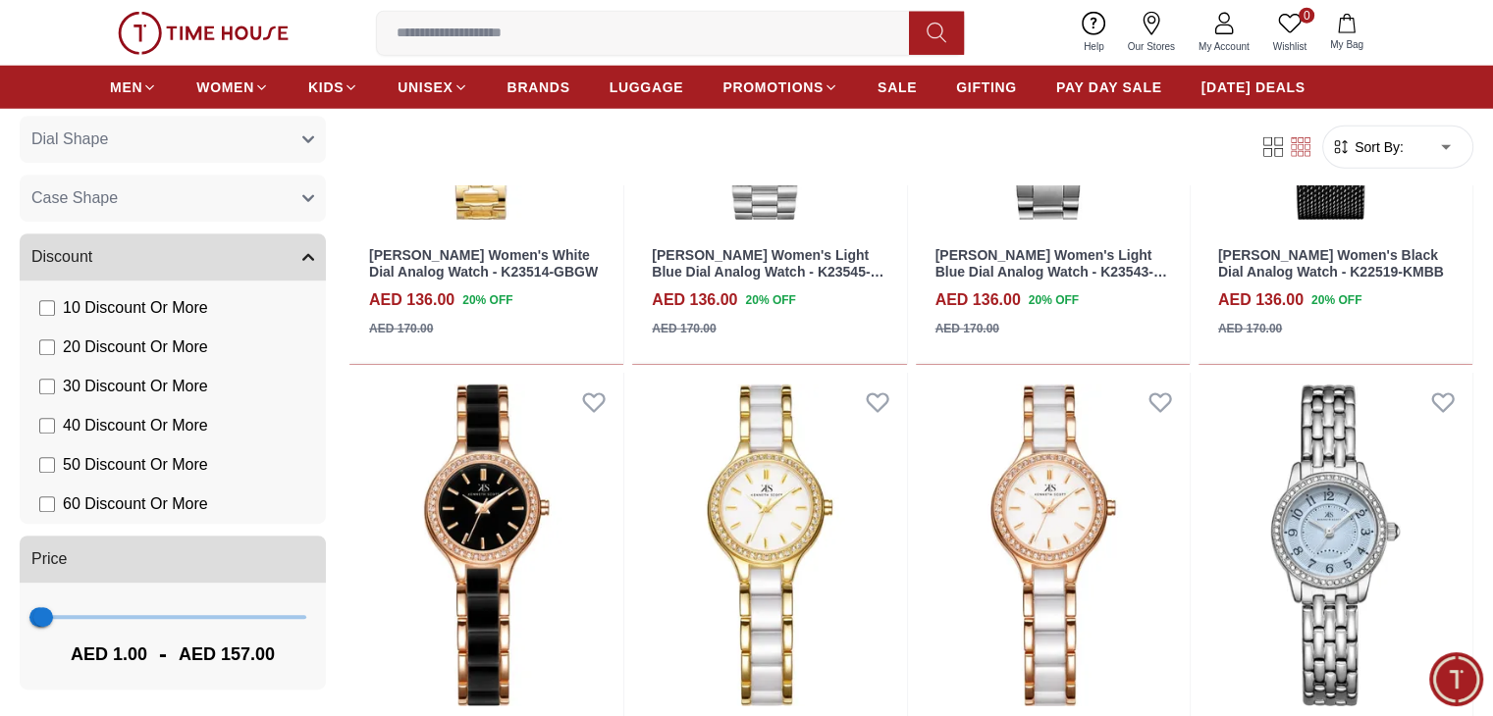
scroll to position [5594, 0]
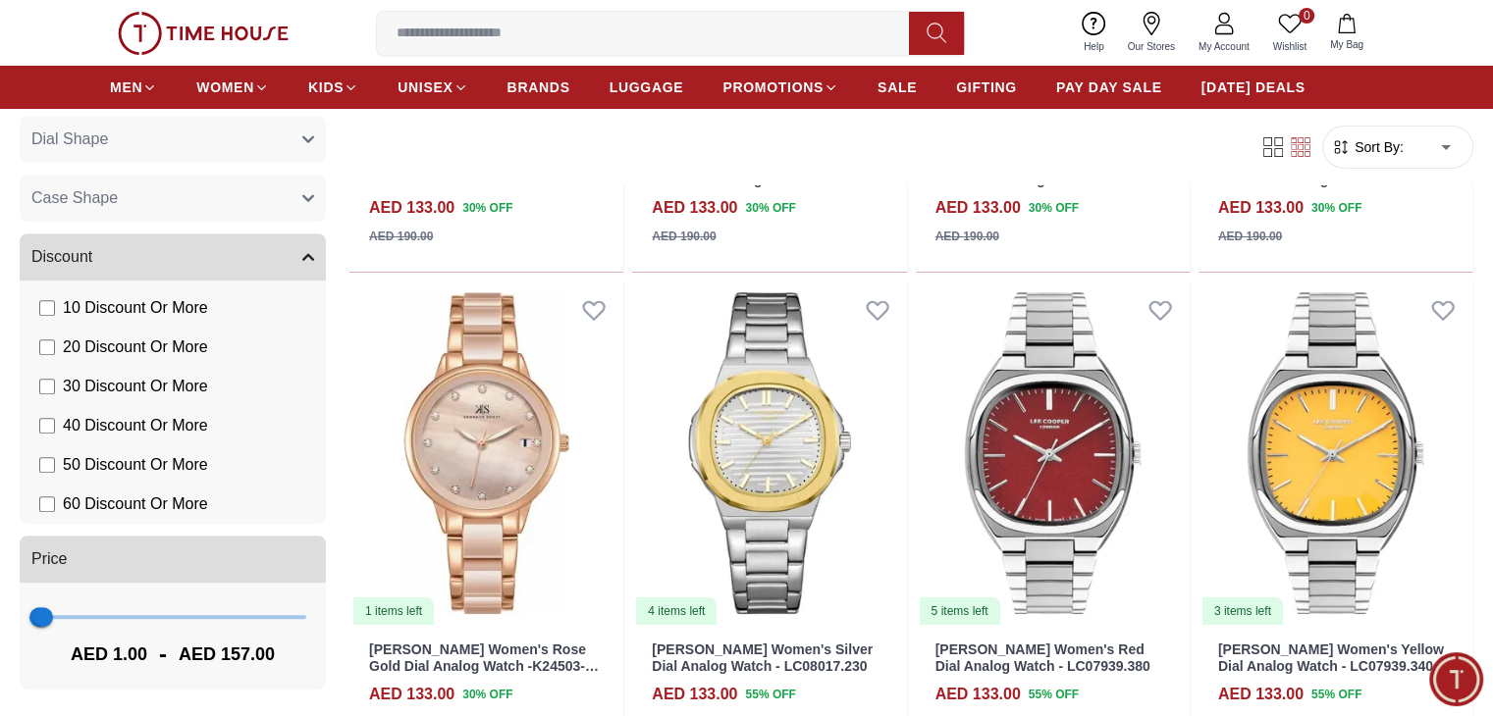
scroll to position [7458, 0]
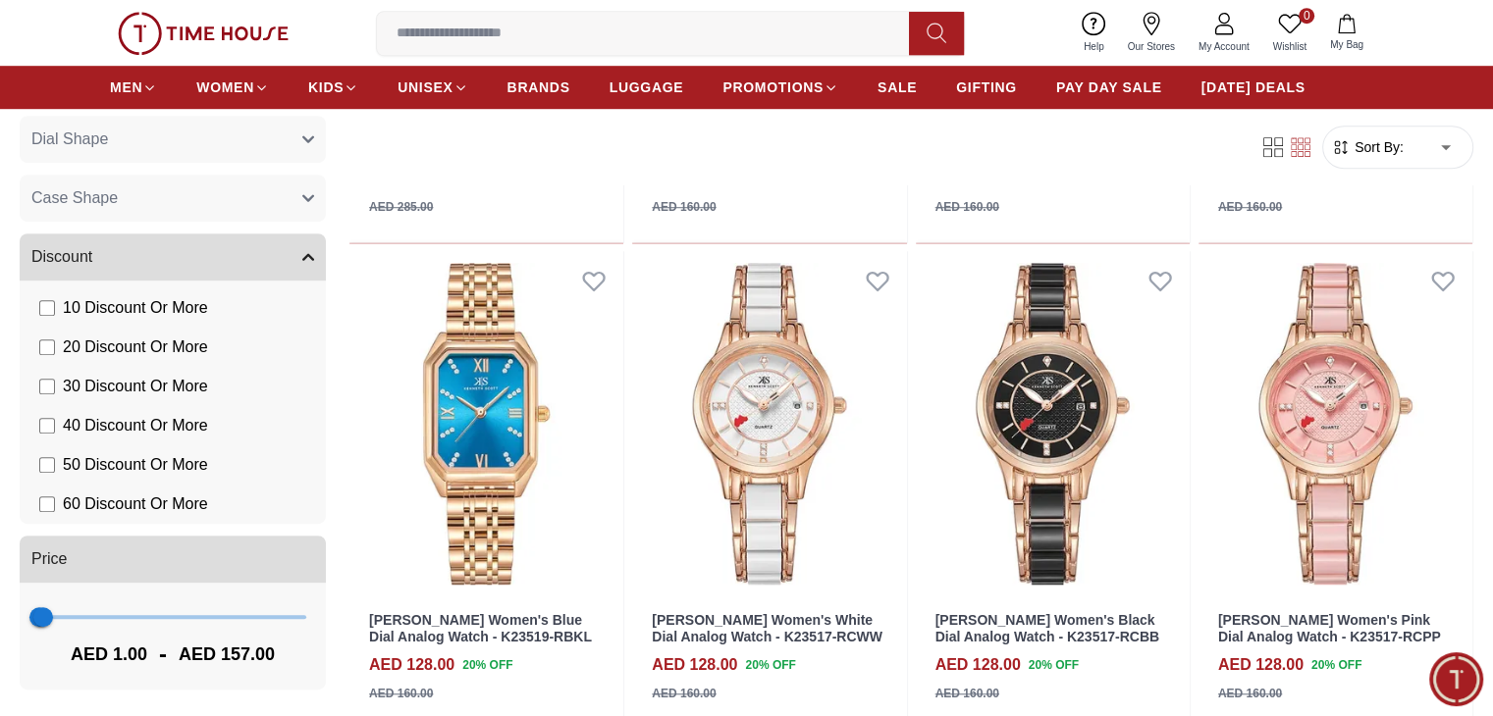
scroll to position [8832, 0]
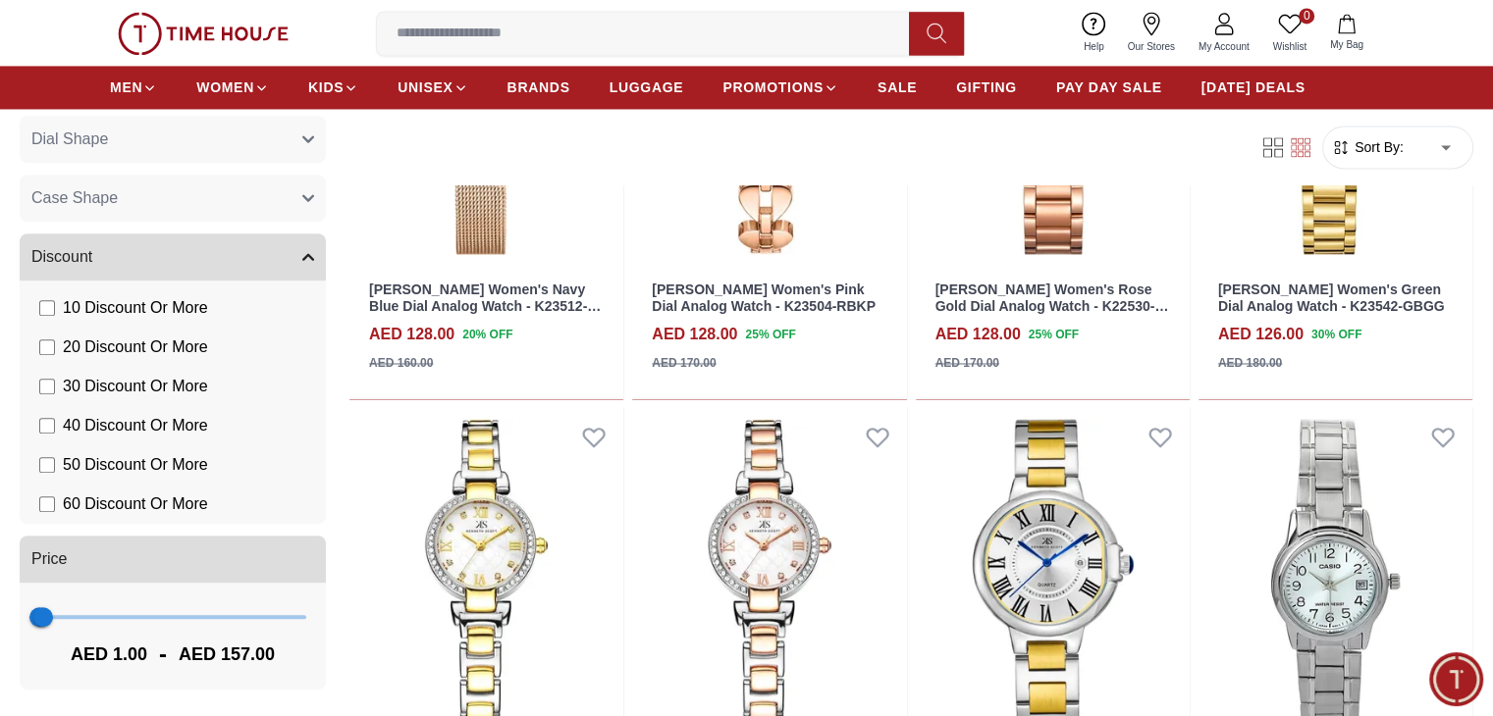
scroll to position [10696, 0]
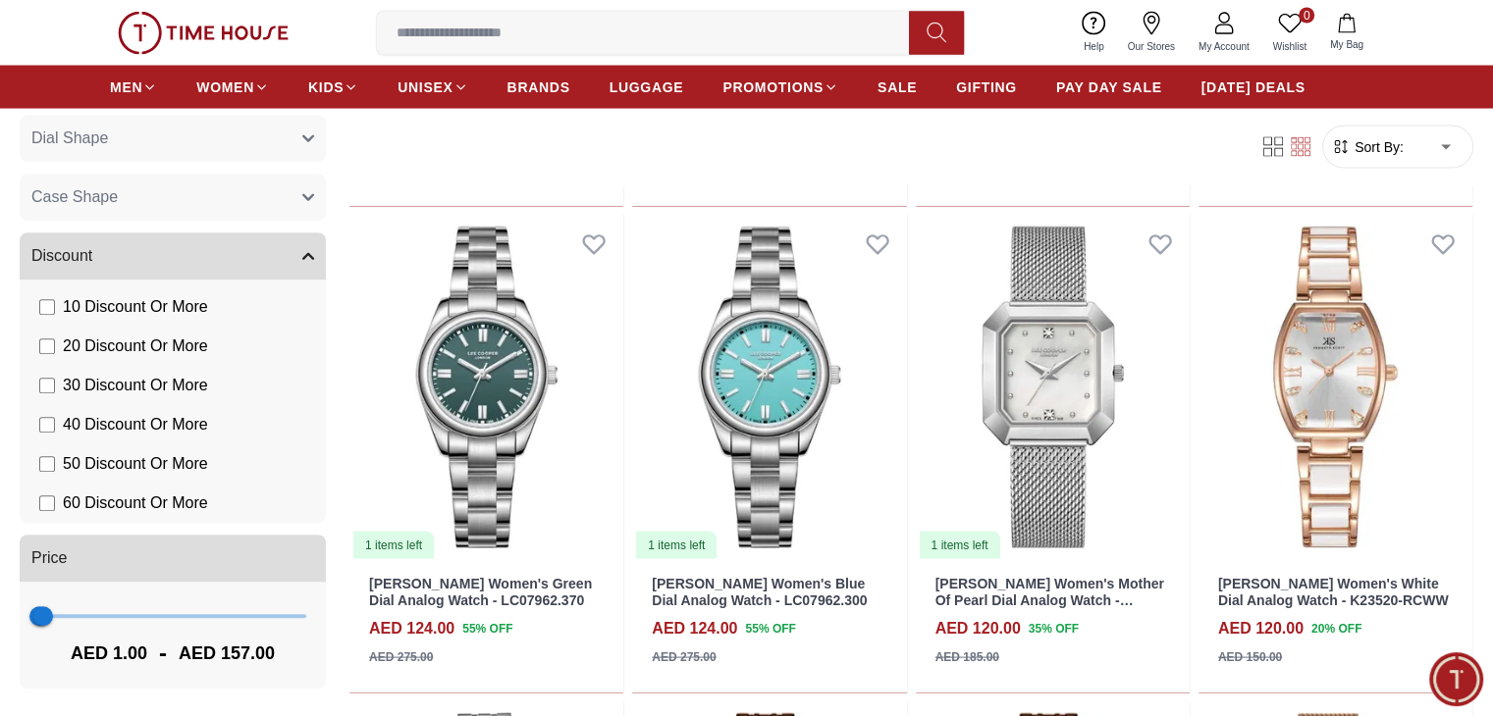
scroll to position [11089, 0]
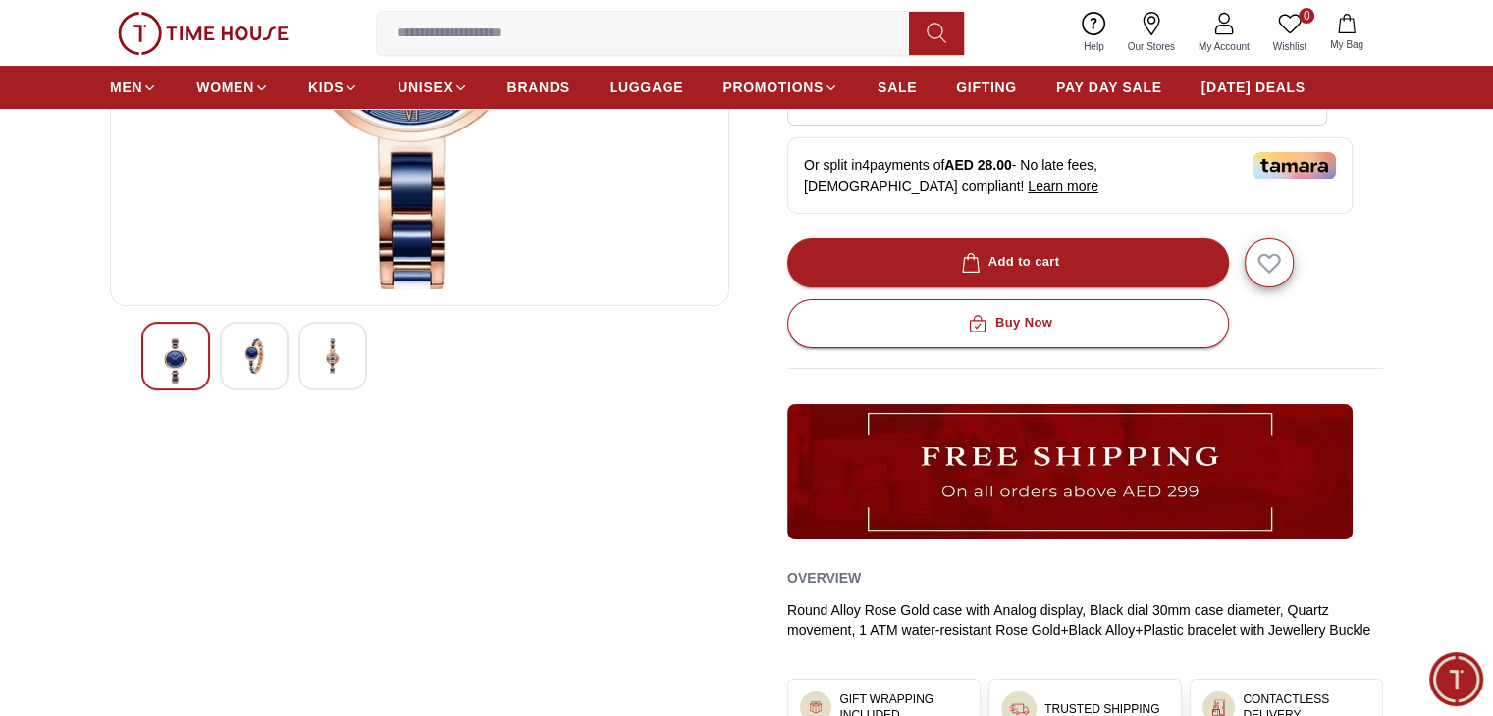
scroll to position [491, 0]
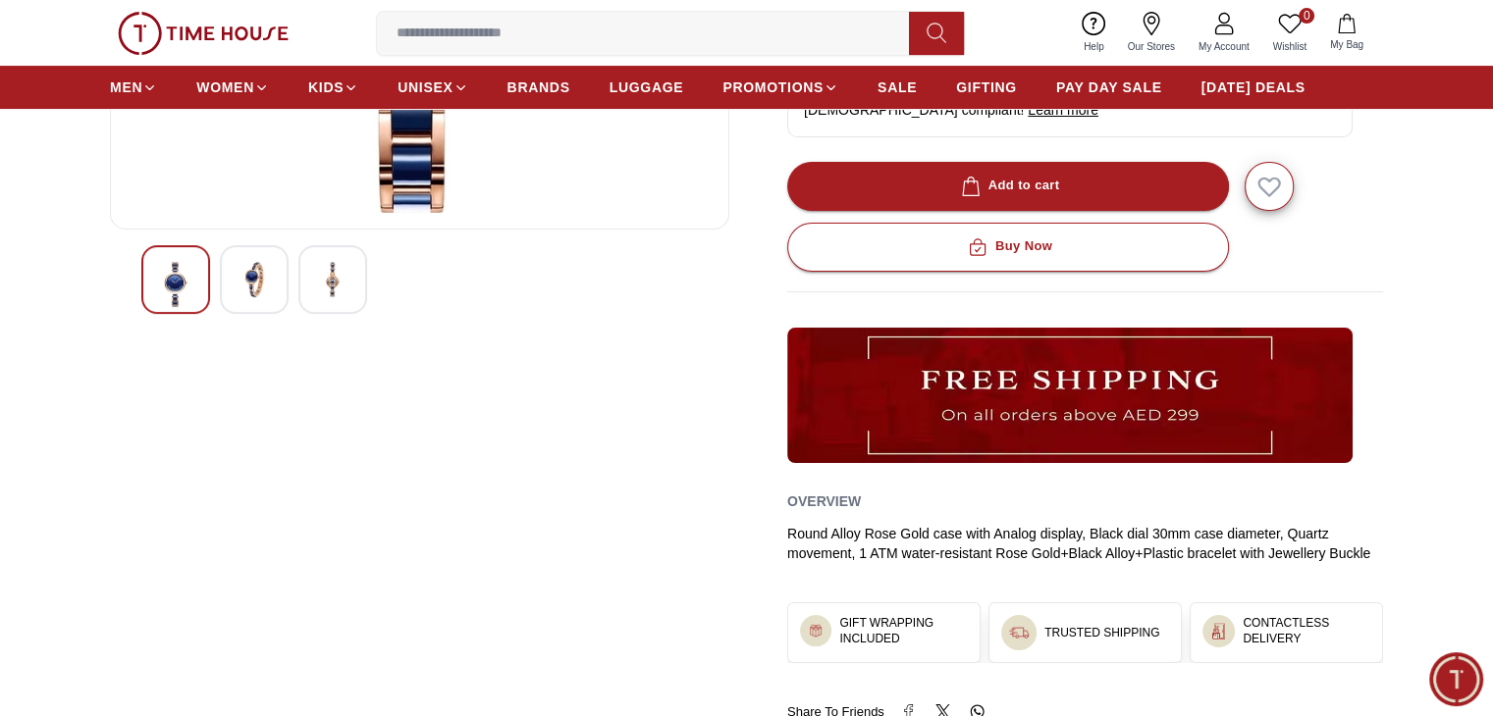
click at [256, 299] on div at bounding box center [254, 279] width 69 height 69
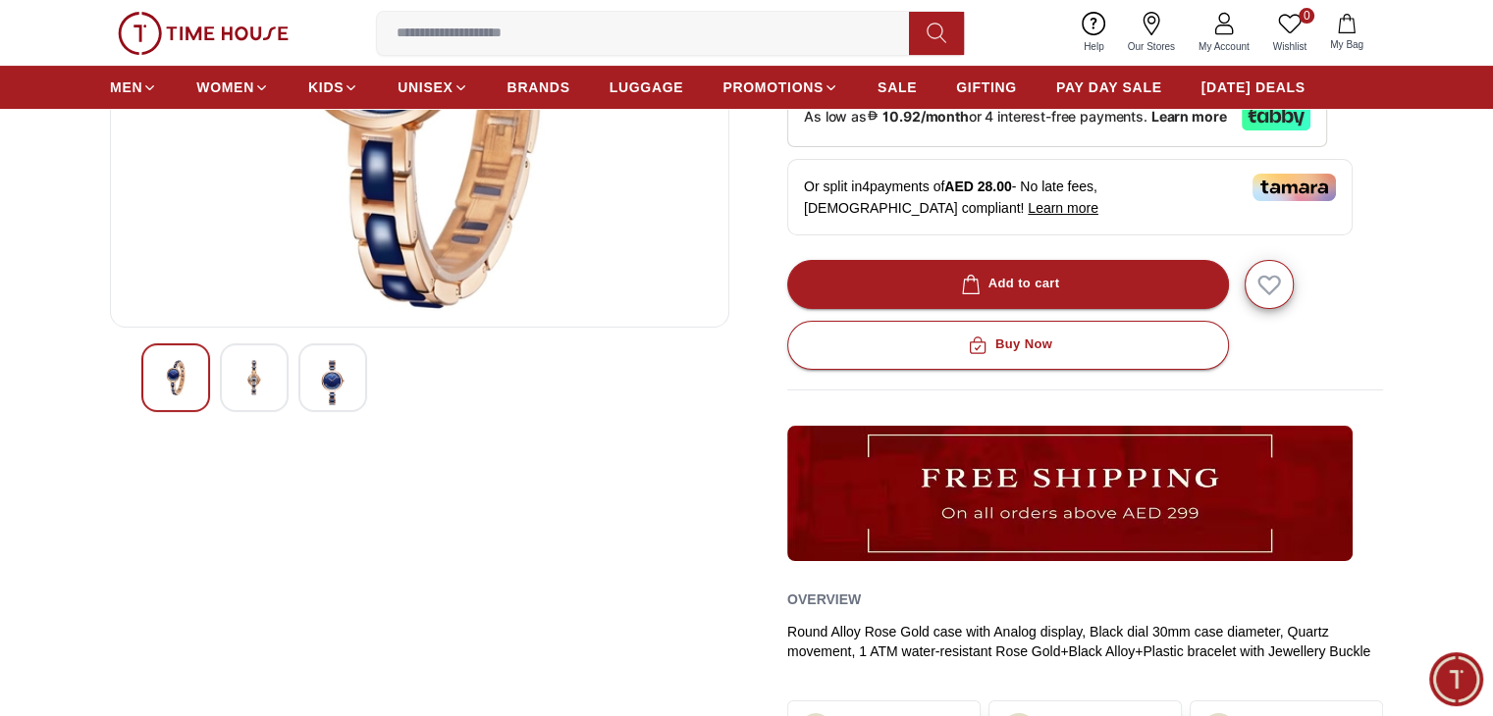
scroll to position [196, 0]
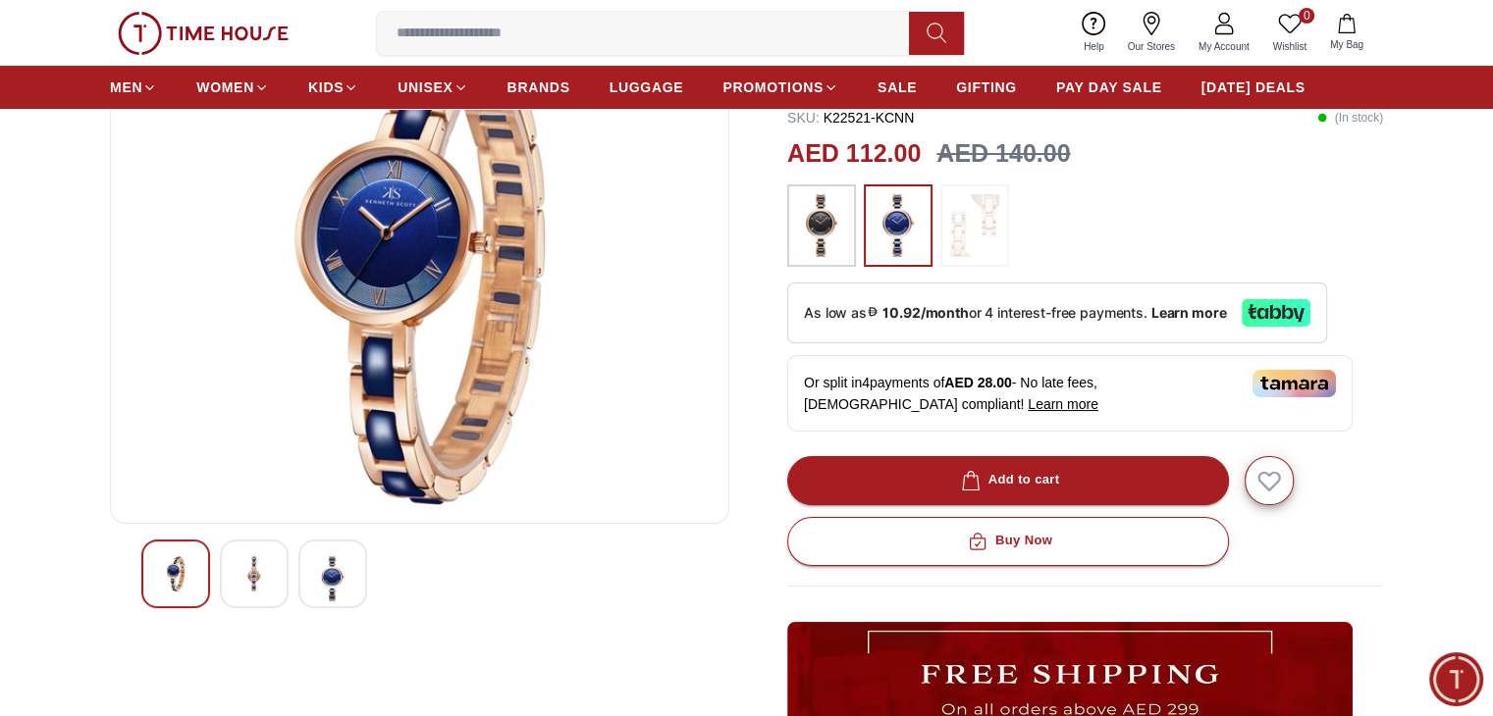
click at [338, 578] on img at bounding box center [332, 578] width 35 height 45
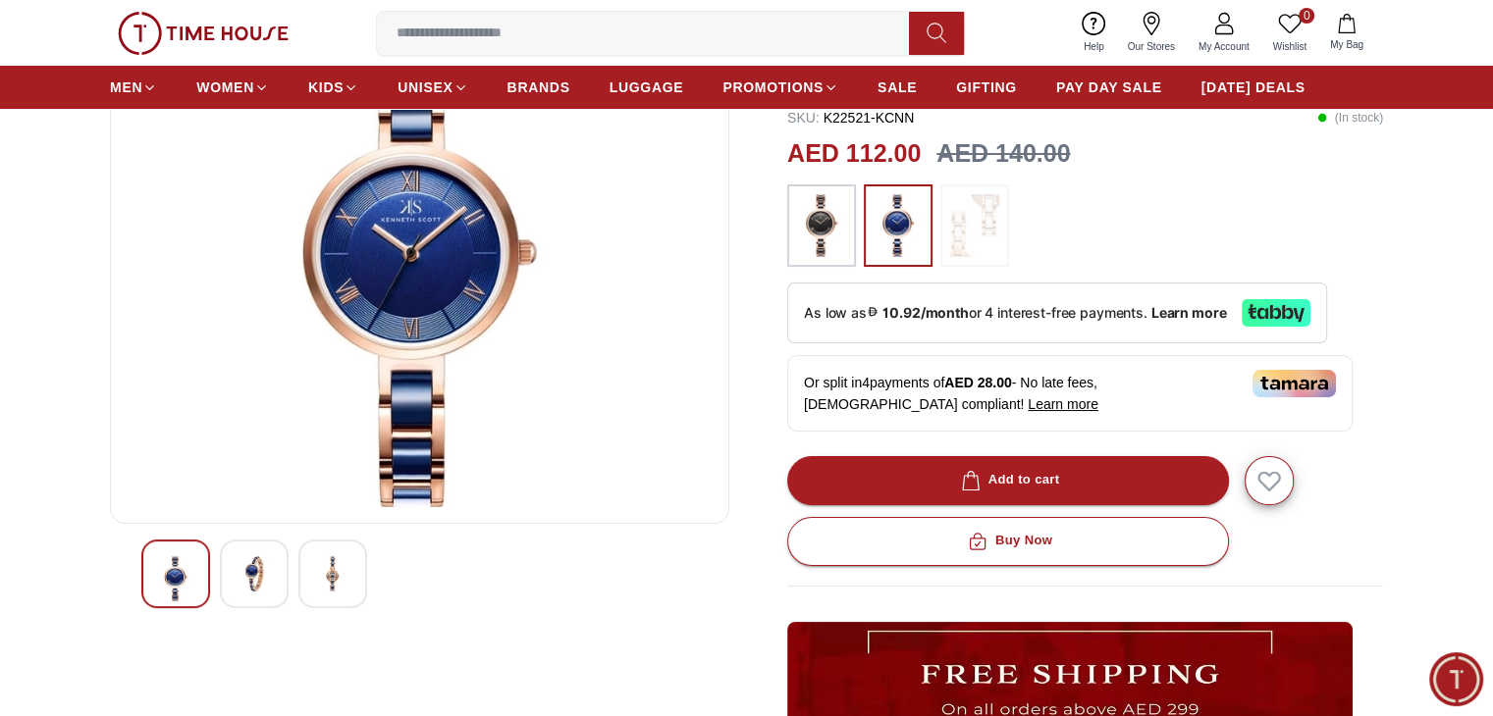
scroll to position [98, 0]
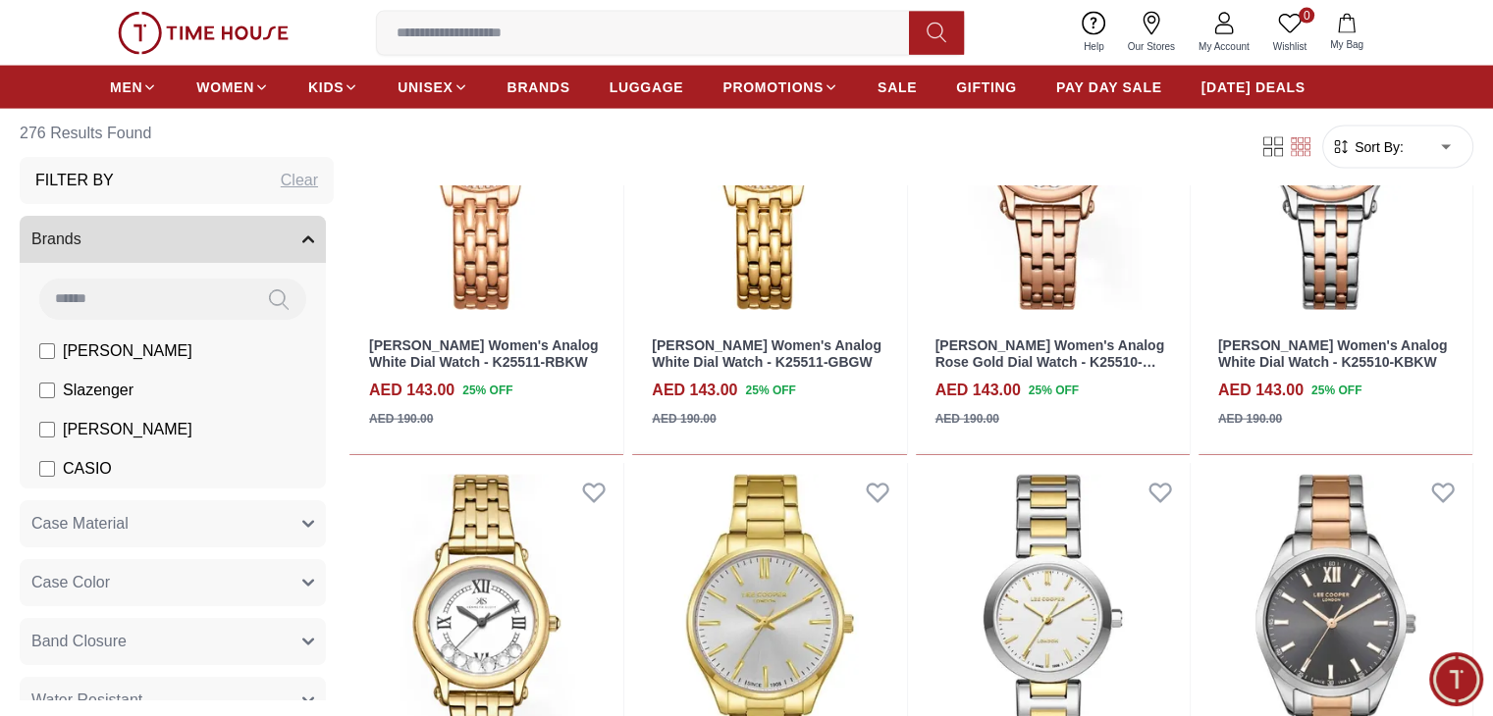
scroll to position [4514, 0]
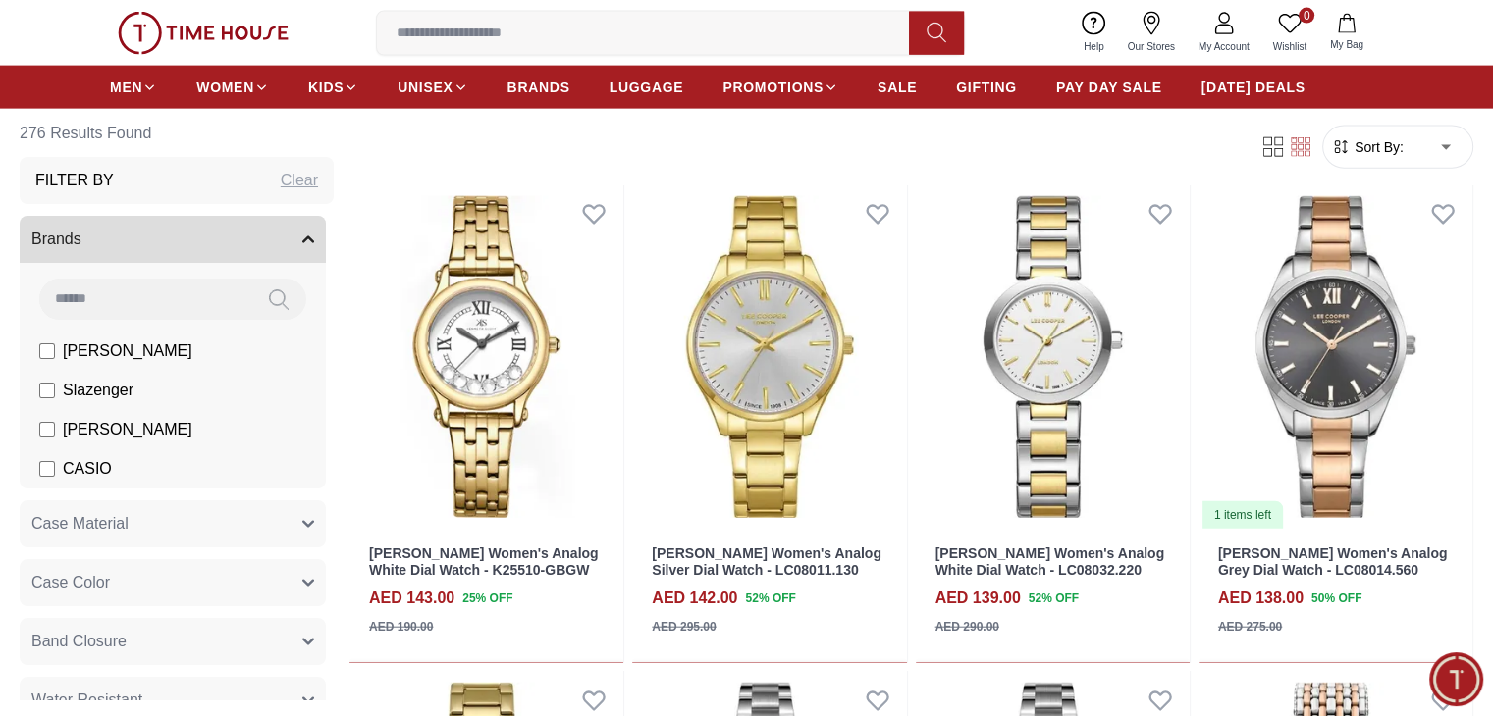
scroll to position [4318, 0]
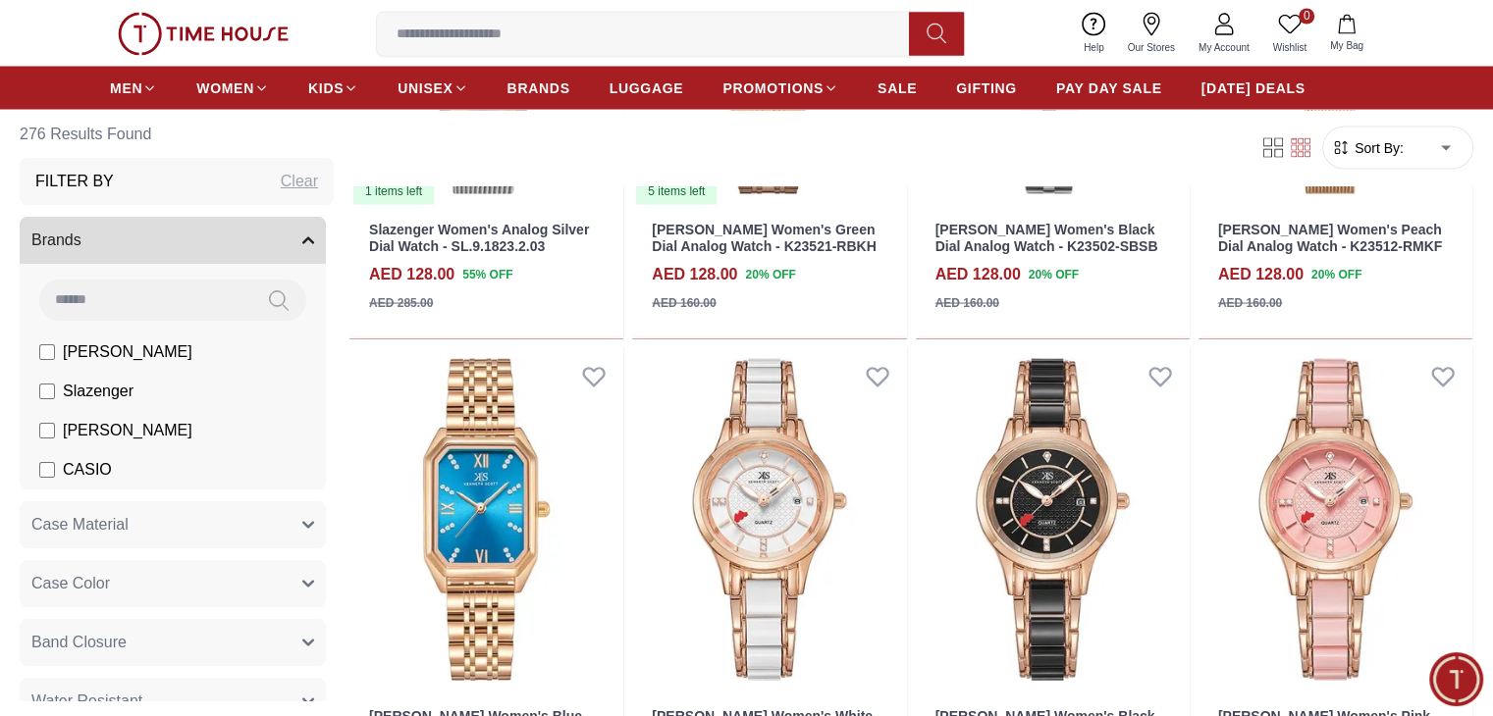
scroll to position [11399, 0]
